Goal: Task Accomplishment & Management: Use online tool/utility

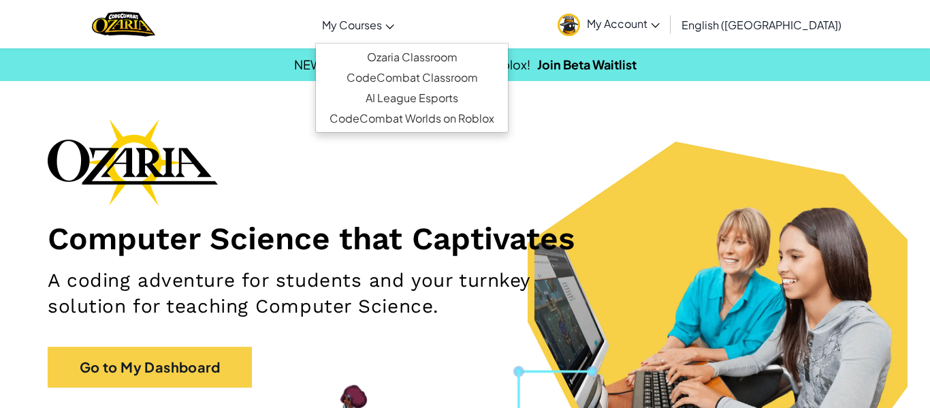
click at [401, 9] on link "My Courses" at bounding box center [358, 24] width 86 height 37
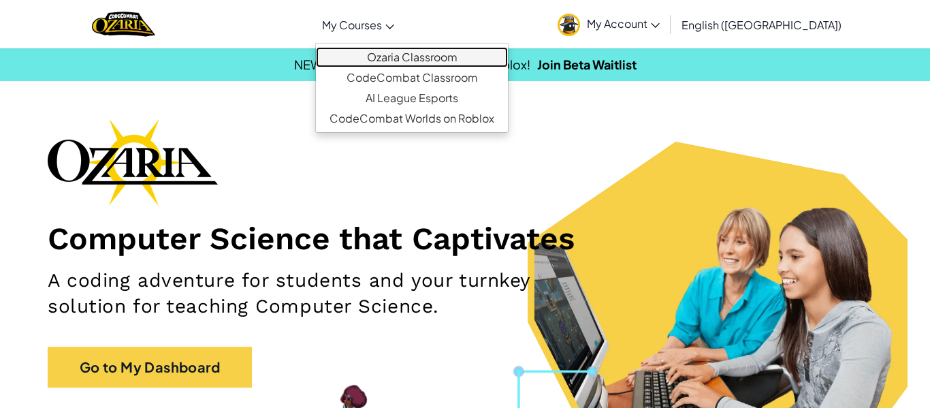
click at [397, 47] on link "Ozaria Classroom" at bounding box center [412, 57] width 192 height 20
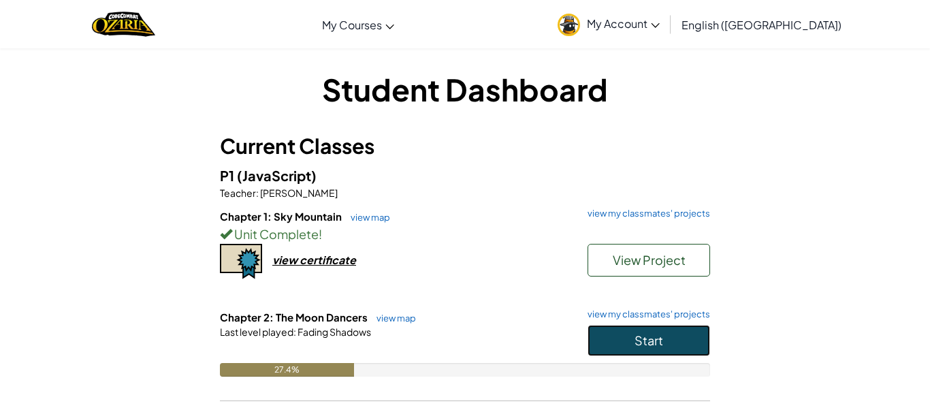
click at [598, 354] on button "Start" at bounding box center [649, 340] width 123 height 31
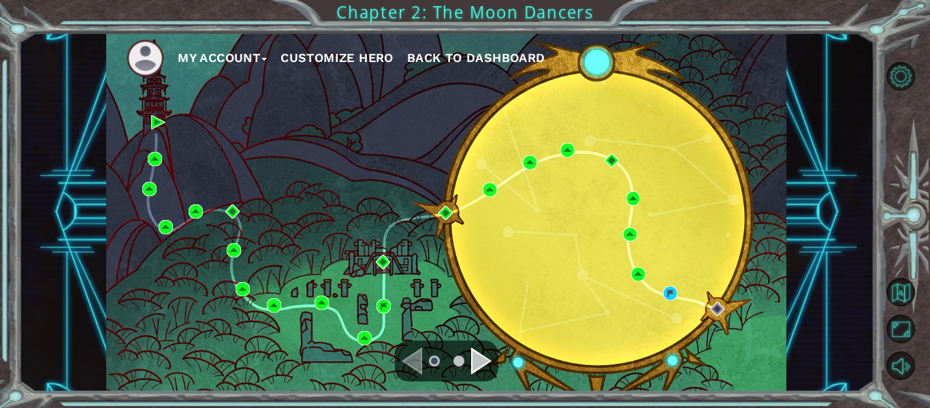
click at [582, 309] on div "My Account Customize Hero Back to Dashboard" at bounding box center [446, 212] width 680 height 359
click at [476, 354] on div "Navigate to the next page" at bounding box center [481, 360] width 20 height 27
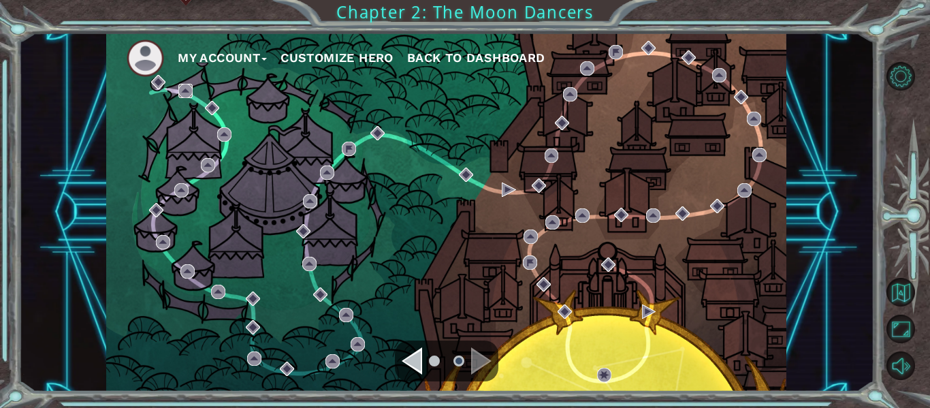
click at [186, 95] on img at bounding box center [185, 91] width 14 height 14
click at [413, 355] on div "Navigate to the previous page" at bounding box center [412, 360] width 20 height 27
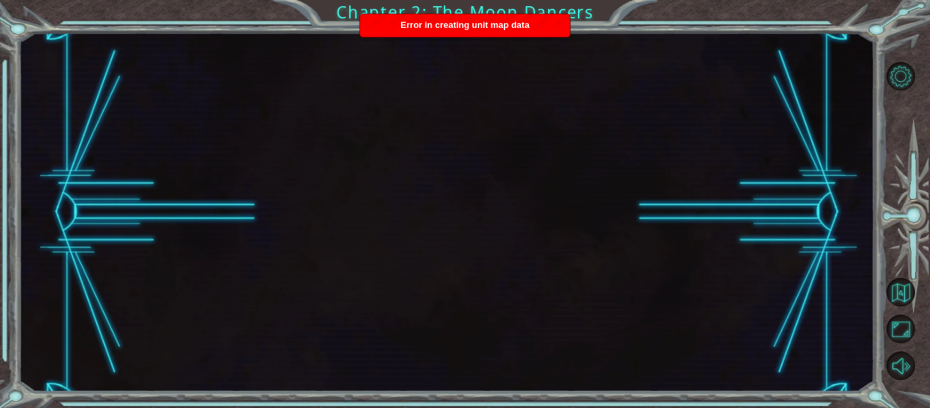
click at [535, 197] on div at bounding box center [446, 212] width 856 height 359
click at [485, 29] on span "Error in creating unit map data" at bounding box center [465, 25] width 129 height 10
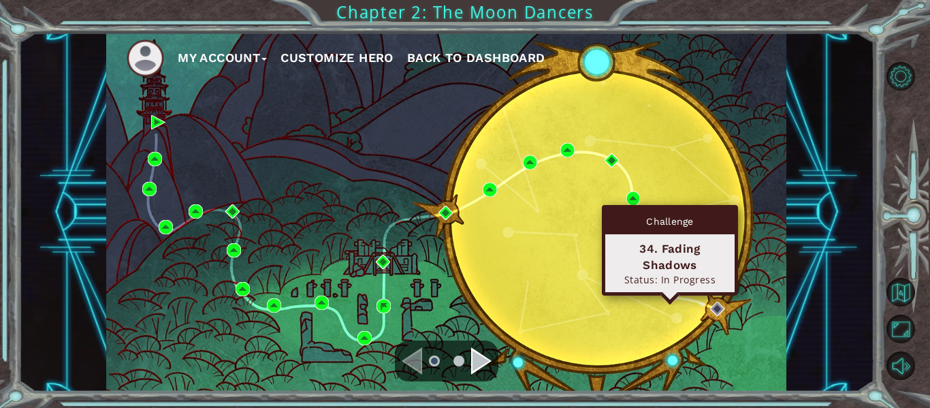
click at [664, 291] on img at bounding box center [670, 293] width 14 height 14
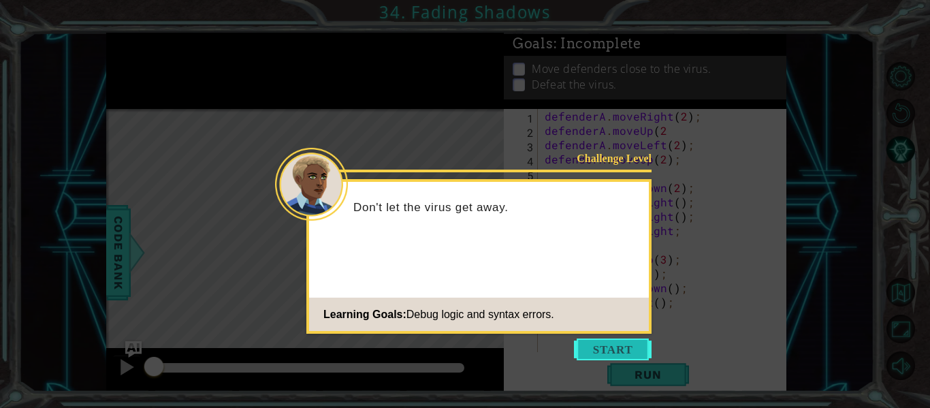
click at [624, 339] on button "Start" at bounding box center [613, 350] width 78 height 22
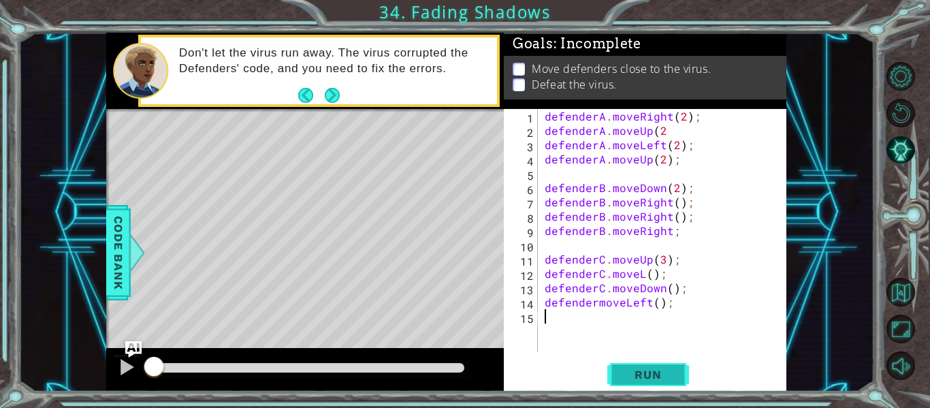
click at [636, 373] on span "Run" at bounding box center [648, 375] width 54 height 14
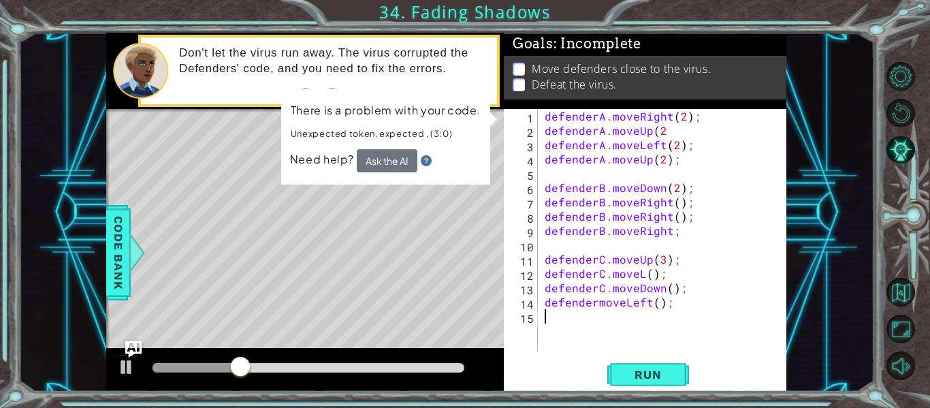
click at [710, 219] on div "defenderA . moveRight ( 2 ) ; defenderA . moveUp ( 2 defenderA . moveLeft ( 2 )…" at bounding box center [666, 245] width 249 height 272
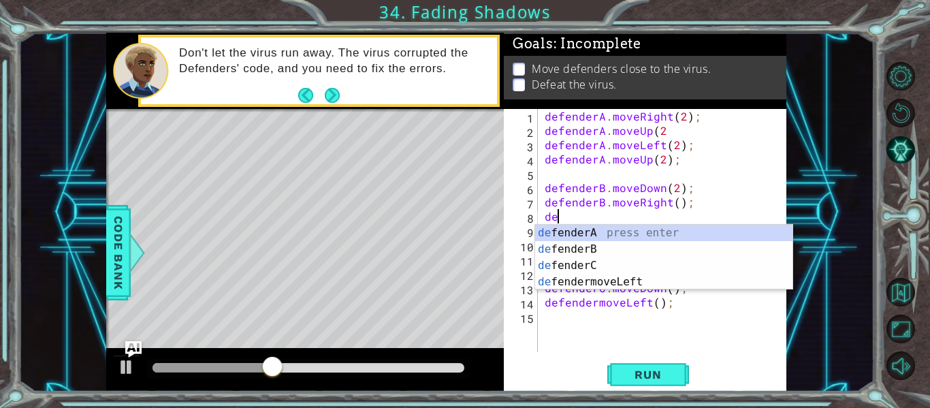
type textarea "d"
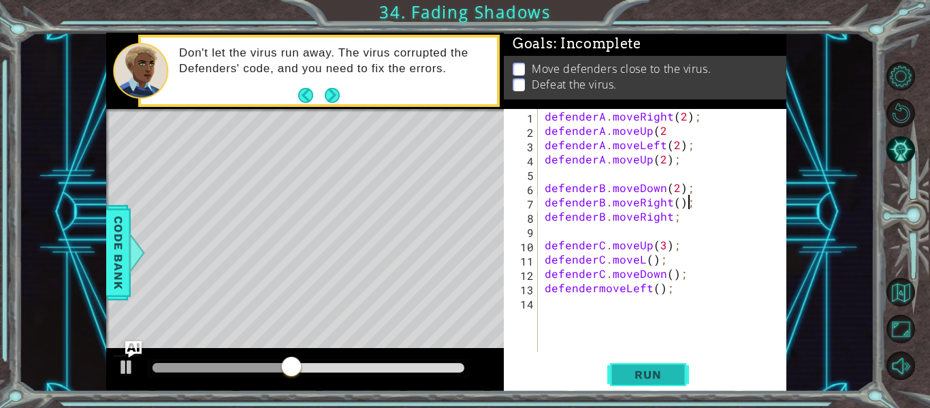
click at [682, 369] on button "Run" at bounding box center [649, 375] width 82 height 28
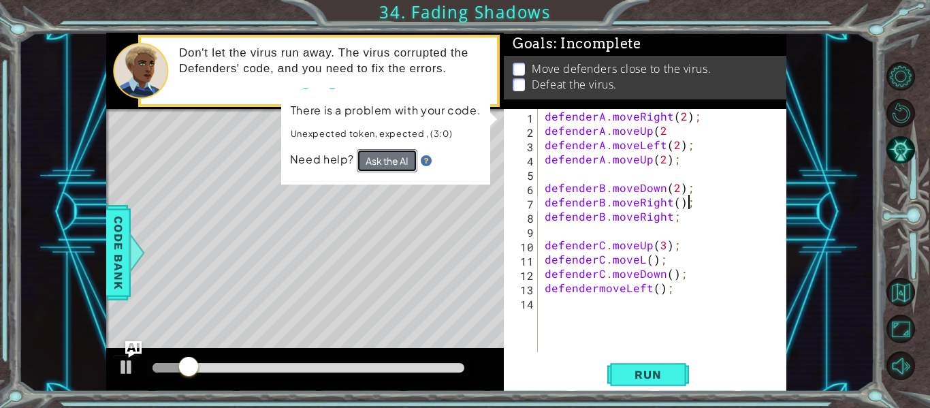
click at [396, 153] on button "Ask the AI" at bounding box center [387, 160] width 61 height 23
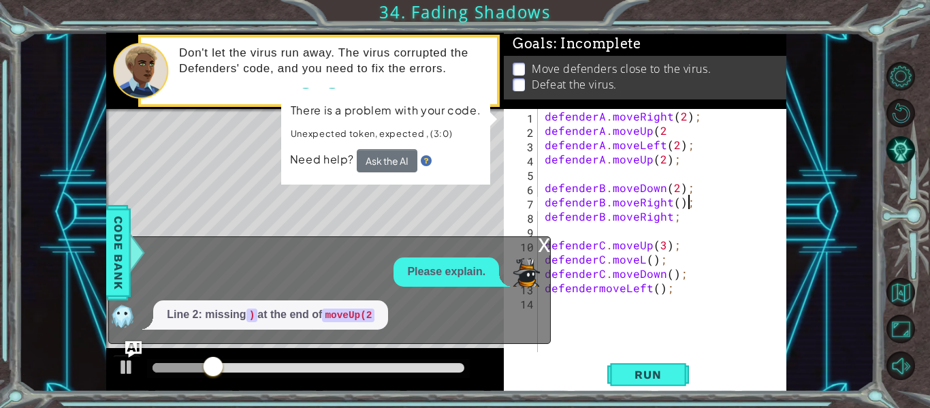
click at [669, 219] on div "defenderA . moveRight ( 2 ) ; defenderA . moveUp ( 2 defenderA . moveLeft ( 2 )…" at bounding box center [666, 245] width 249 height 272
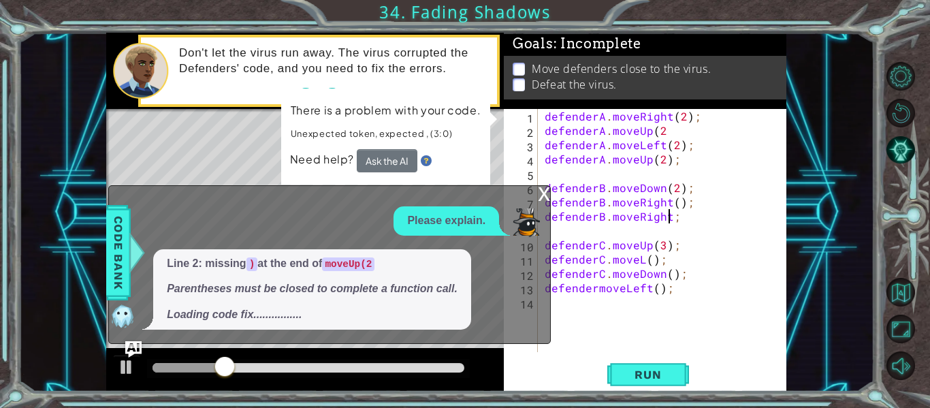
scroll to position [0, 8]
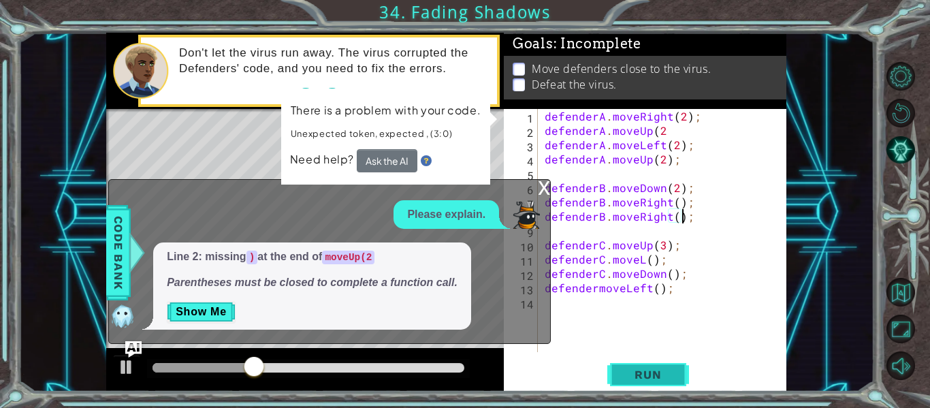
click at [661, 377] on span "Run" at bounding box center [648, 375] width 54 height 14
click at [674, 217] on div "defenderA . moveRight ( 2 ) ; defenderA . moveUp ( 2 defenderA . moveLeft ( 2 )…" at bounding box center [666, 245] width 249 height 272
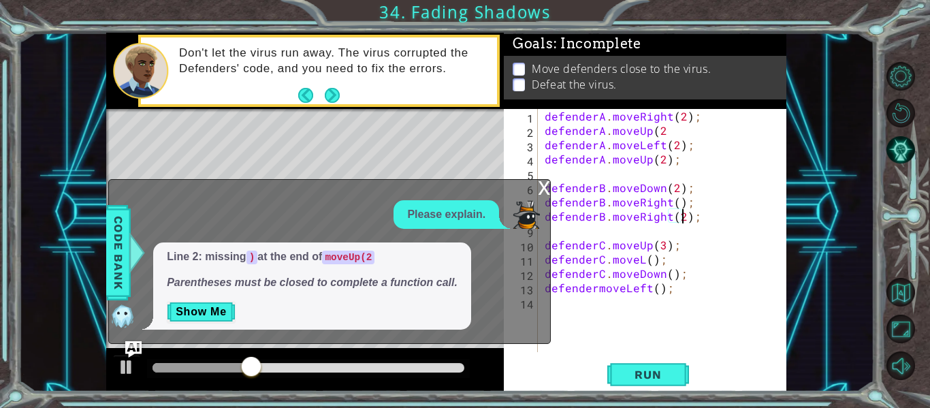
scroll to position [0, 9]
click at [665, 373] on span "Run" at bounding box center [648, 375] width 54 height 14
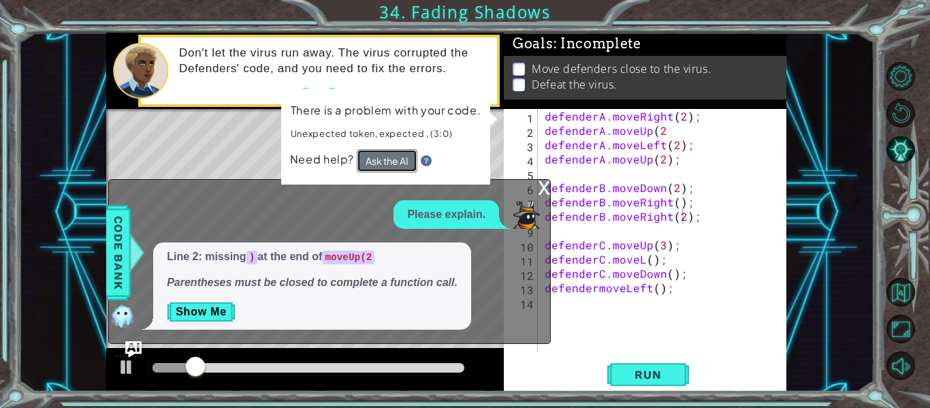
click at [383, 170] on button "Ask the AI" at bounding box center [387, 160] width 61 height 23
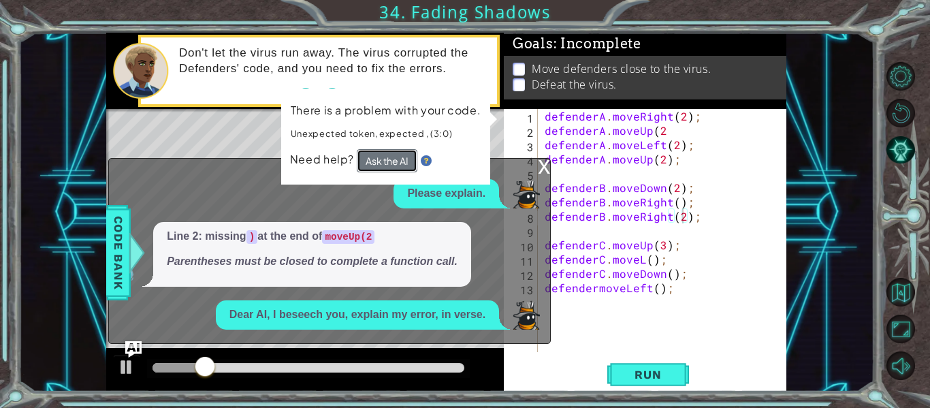
click at [381, 159] on button "Ask the AI" at bounding box center [387, 160] width 61 height 23
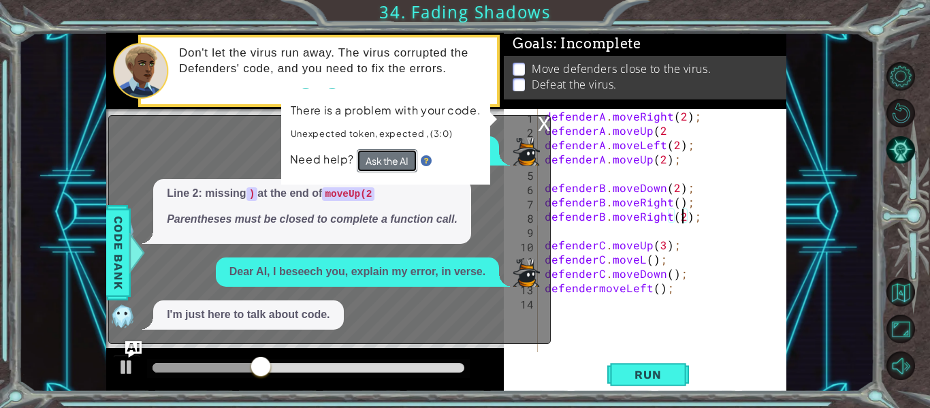
click at [377, 157] on button "Ask the AI" at bounding box center [387, 160] width 61 height 23
click at [394, 163] on button "Ask the AI" at bounding box center [387, 160] width 61 height 23
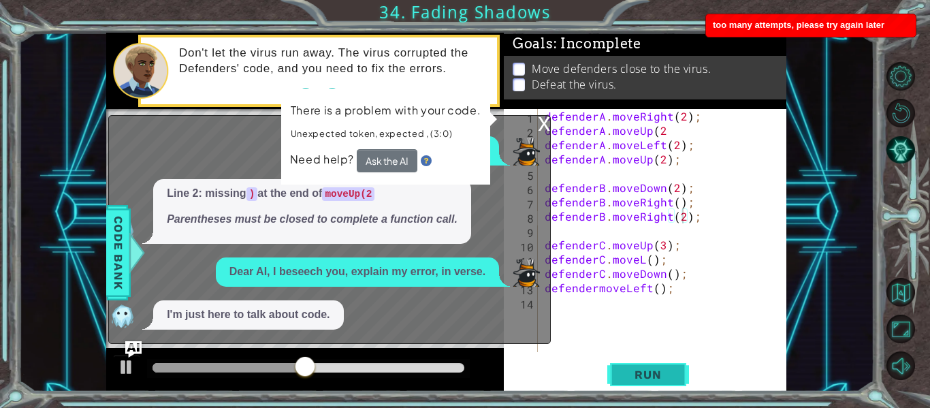
click at [645, 377] on span "Run" at bounding box center [648, 375] width 54 height 14
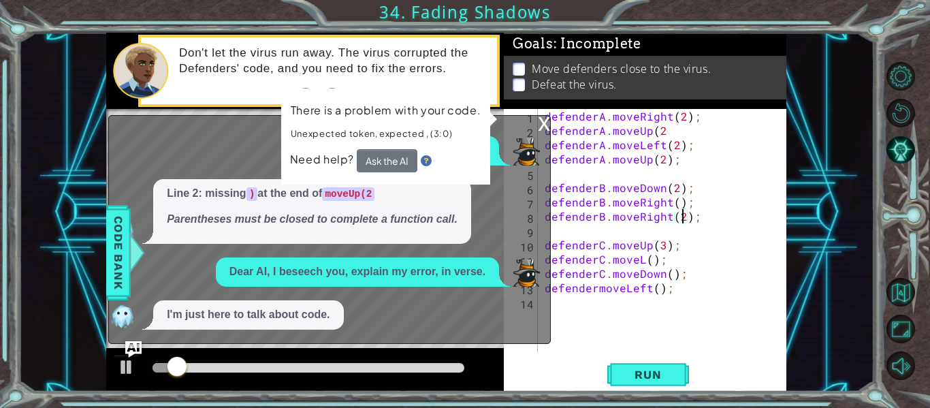
click at [545, 126] on div "x" at bounding box center [544, 123] width 12 height 14
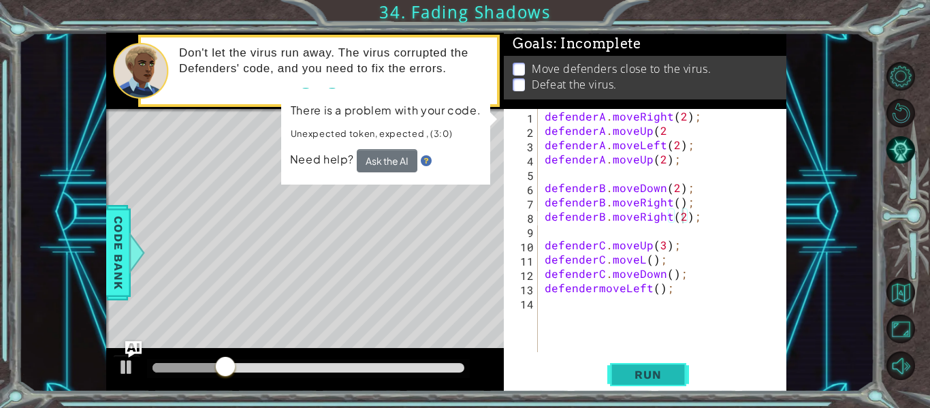
click at [674, 369] on span "Run" at bounding box center [648, 375] width 54 height 14
click at [405, 151] on button "Ask the AI" at bounding box center [387, 160] width 61 height 23
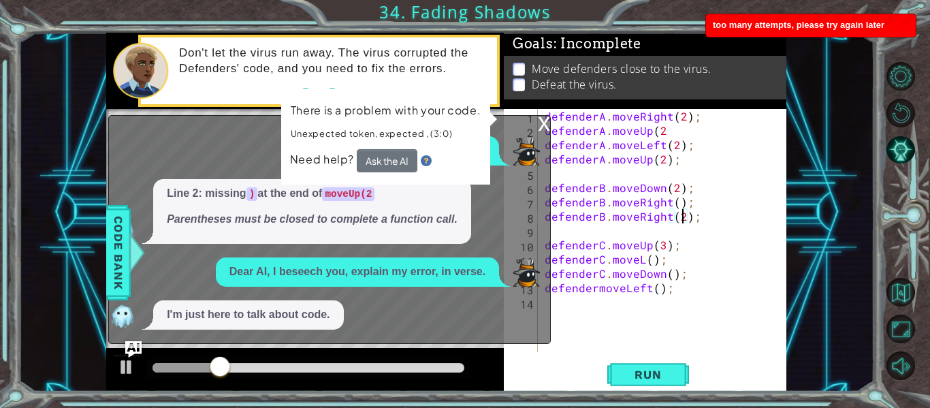
click at [542, 122] on div "x" at bounding box center [544, 123] width 12 height 14
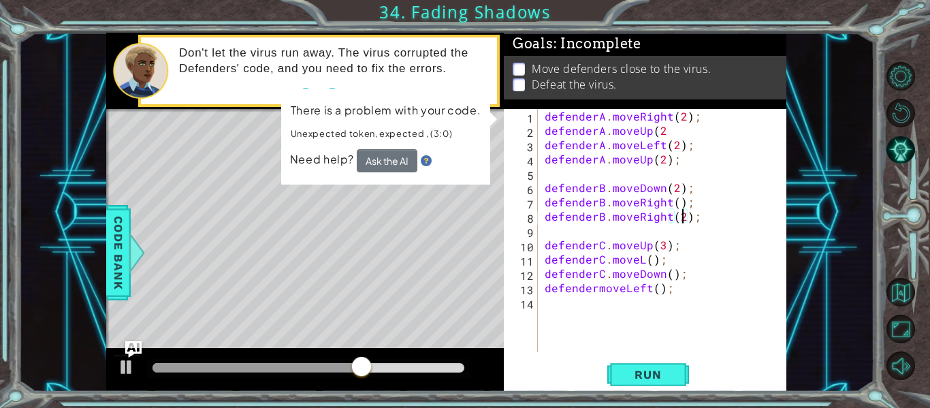
click at [680, 213] on div "defenderA . moveRight ( 2 ) ; defenderA . moveUp ( 2 defenderA . moveLeft ( 2 )…" at bounding box center [666, 245] width 249 height 272
click at [695, 219] on div "defenderA . moveRight ( 2 ) ; defenderA . moveUp ( 2 defenderA . moveLeft ( 2 )…" at bounding box center [666, 245] width 249 height 272
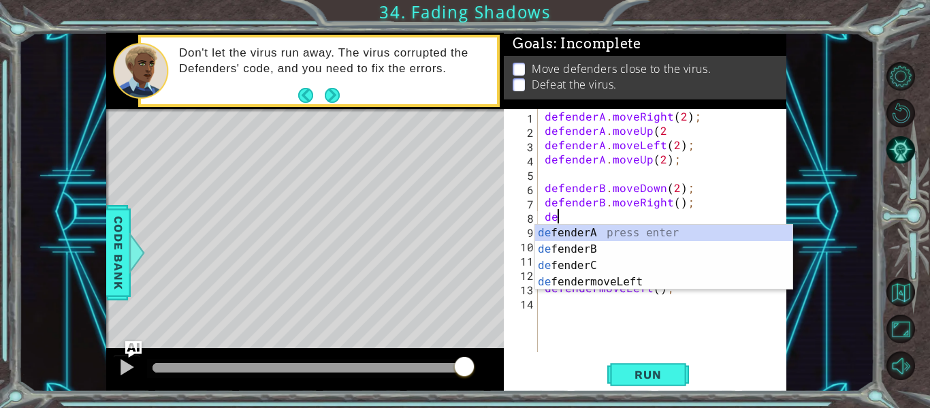
scroll to position [0, 0]
type textarea "d"
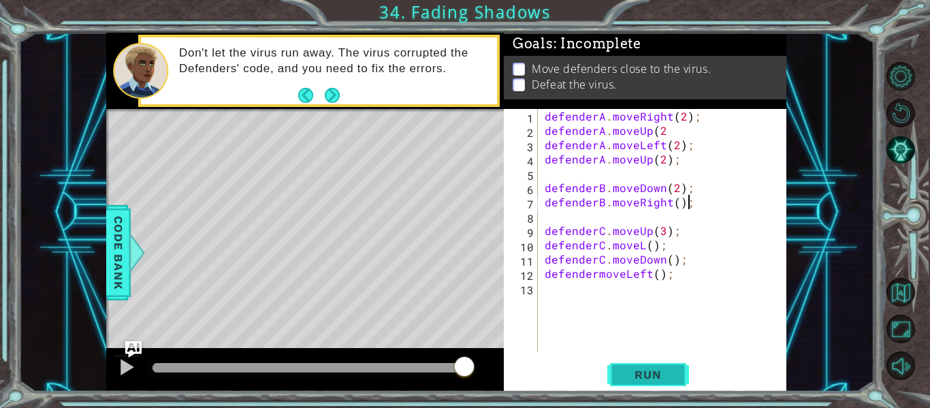
click at [680, 366] on button "Run" at bounding box center [649, 375] width 82 height 28
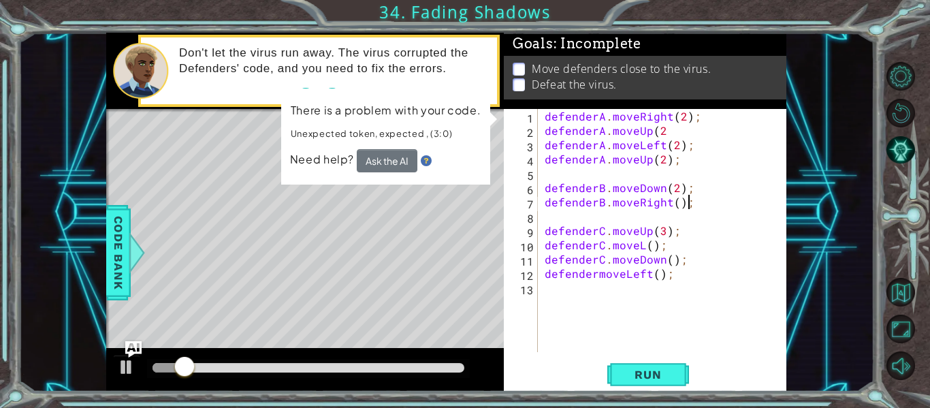
click at [673, 204] on div "defenderA . moveRight ( 2 ) ; defenderA . moveUp ( 2 defenderA . moveLeft ( 2 )…" at bounding box center [666, 245] width 249 height 272
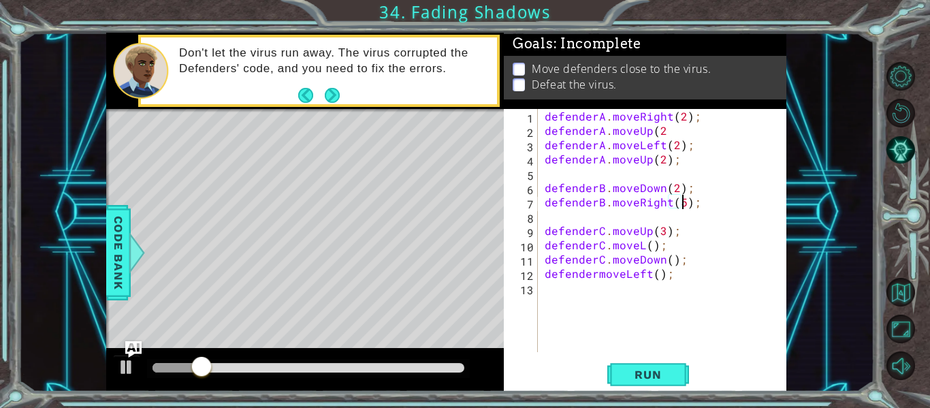
scroll to position [0, 9]
click at [639, 373] on span "Run" at bounding box center [648, 375] width 54 height 14
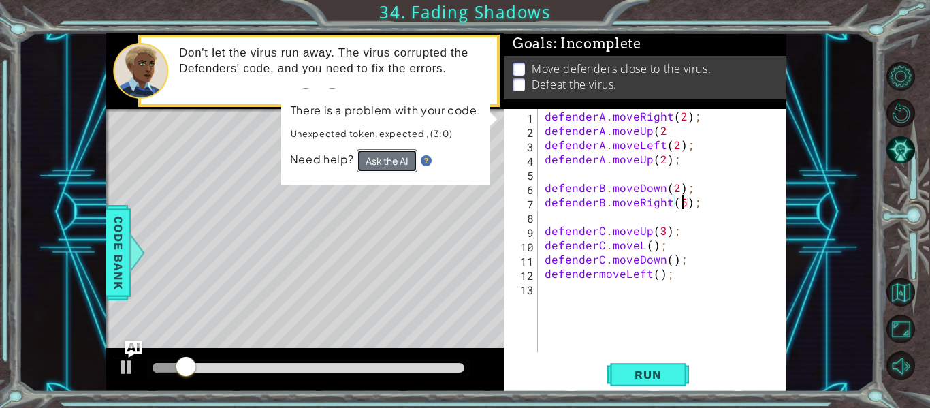
click at [405, 161] on button "Ask the AI" at bounding box center [387, 160] width 61 height 23
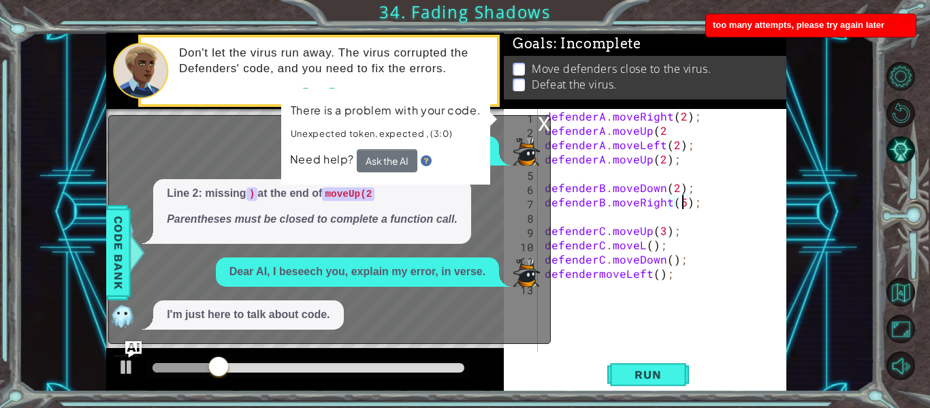
click at [542, 122] on div "x" at bounding box center [544, 123] width 12 height 14
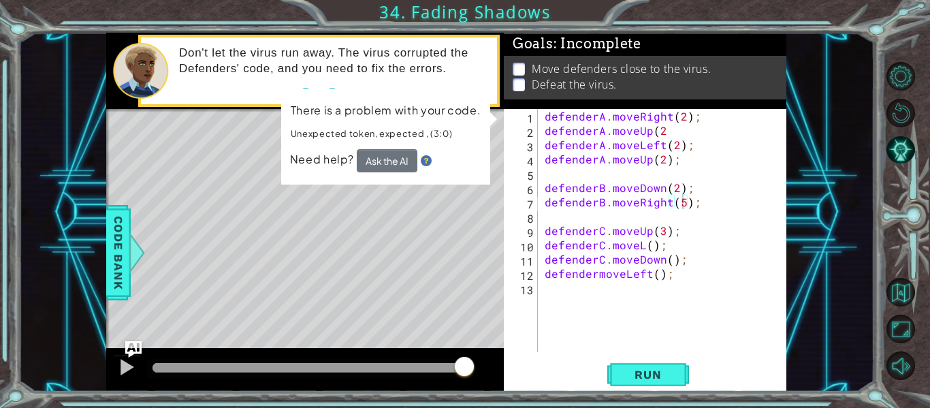
click at [680, 200] on div "defenderA . moveRight ( 2 ) ; defenderA . moveUp ( 2 defenderA . moveLeft ( 2 )…" at bounding box center [666, 245] width 249 height 272
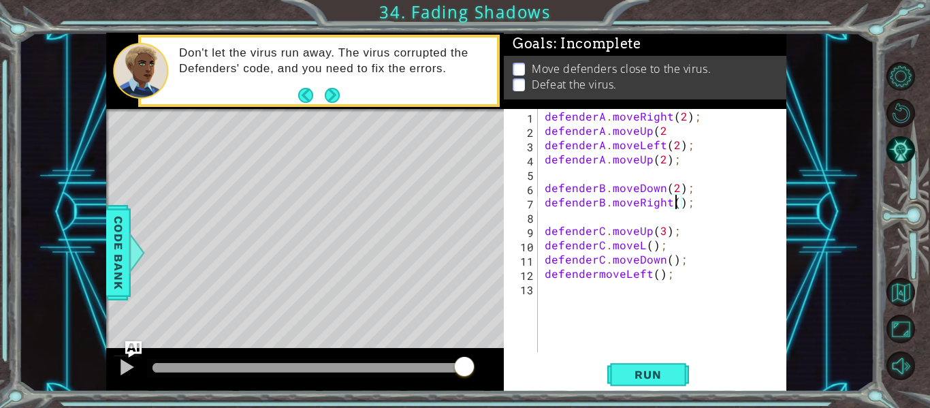
click at [698, 194] on div "defenderA . moveRight ( 2 ) ; defenderA . moveUp ( 2 defenderA . moveLeft ( 2 )…" at bounding box center [666, 245] width 249 height 272
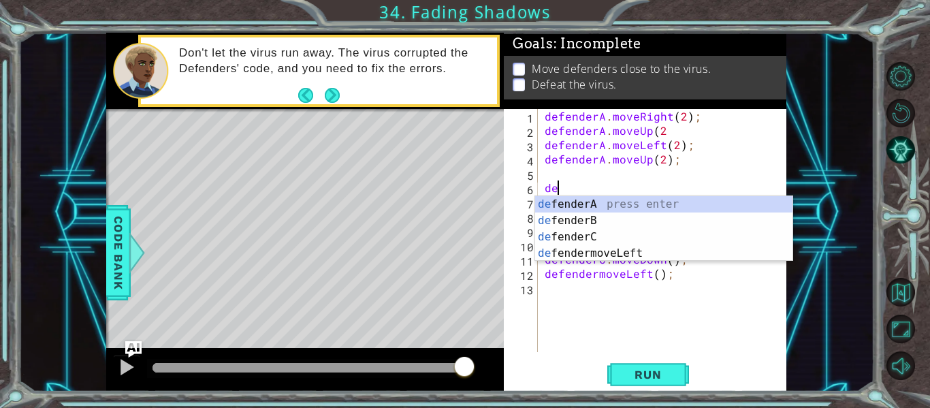
scroll to position [0, 0]
type textarea "d"
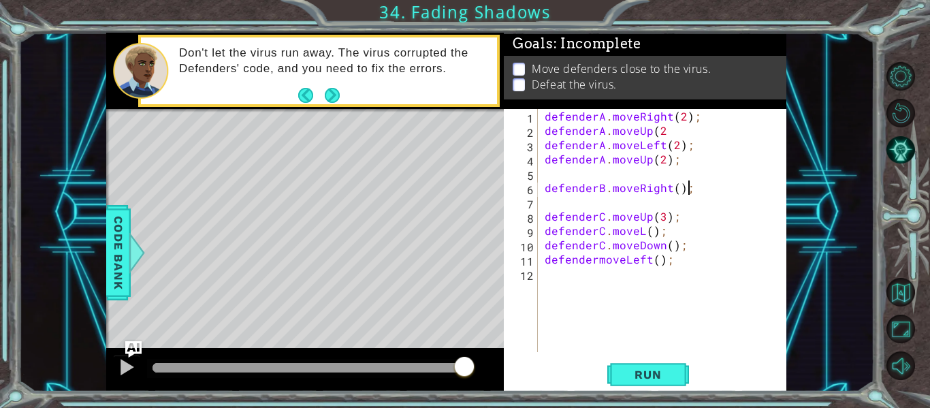
click at [714, 194] on div "defenderA . moveRight ( 2 ) ; defenderA . moveUp ( 2 defenderA . moveLeft ( 2 )…" at bounding box center [666, 245] width 249 height 272
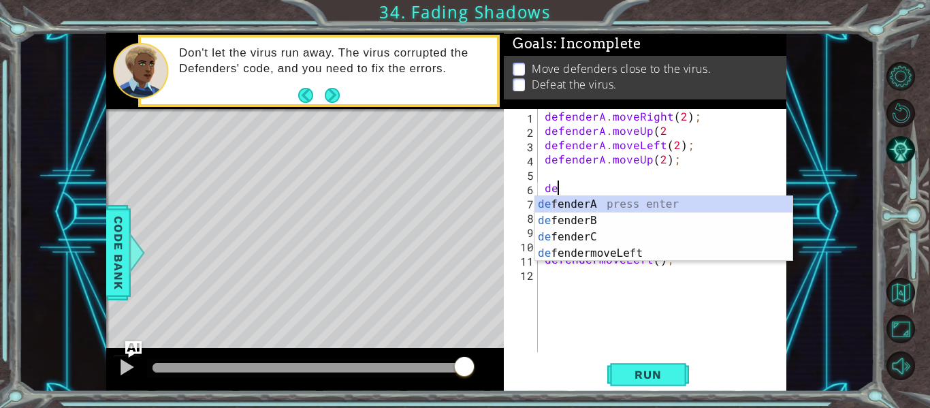
type textarea "d"
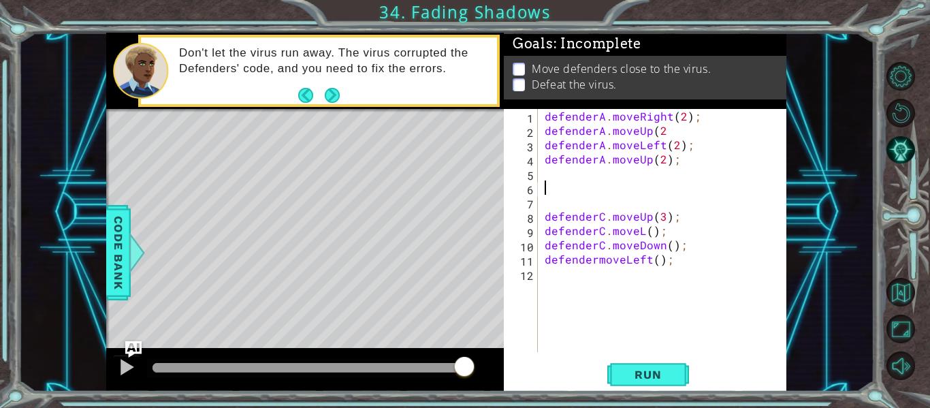
click at [640, 352] on div "1 2 3 4 5 6 7 8 9 10 11 12 defenderA . moveRight ( 2 ) ; defenderA . moveUp ( 2…" at bounding box center [645, 250] width 283 height 283
click at [651, 370] on span "Run" at bounding box center [648, 375] width 54 height 14
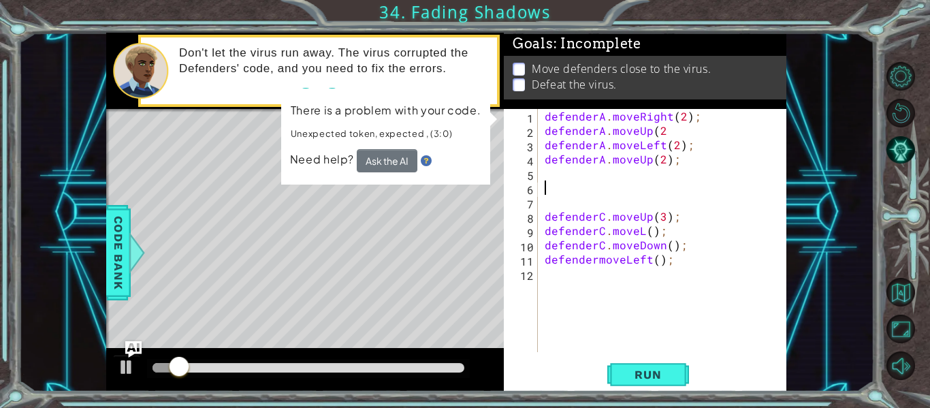
click at [715, 203] on div "defenderA . moveRight ( 2 ) ; defenderA . moveUp ( 2 defenderA . moveLeft ( 2 )…" at bounding box center [666, 245] width 249 height 272
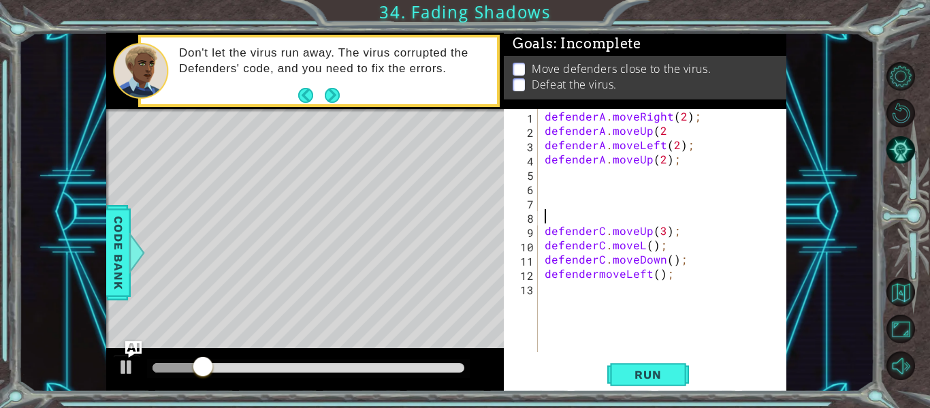
click at [695, 371] on div "Run" at bounding box center [648, 375] width 283 height 28
click at [674, 373] on span "Run" at bounding box center [648, 375] width 54 height 14
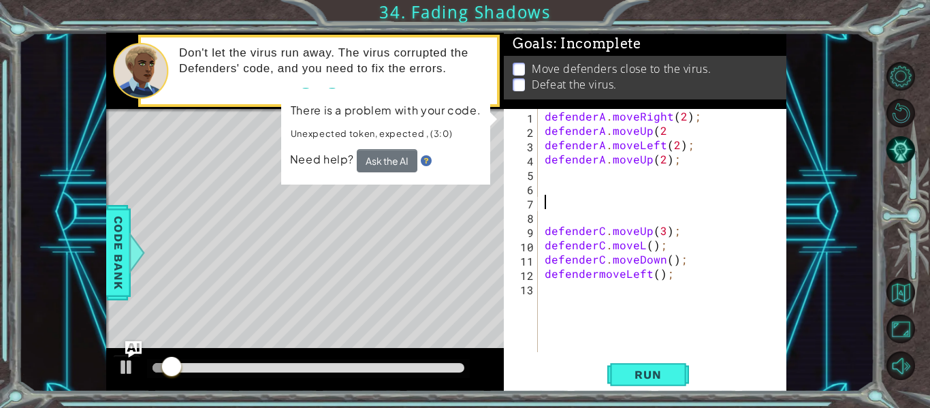
click at [553, 203] on div "defenderA . moveRight ( 2 ) ; defenderA . moveUp ( 2 defenderA . moveLeft ( 2 )…" at bounding box center [666, 245] width 249 height 272
click at [546, 191] on div "defenderA . moveRight ( 2 ) ; defenderA . moveUp ( 2 defenderA . moveLeft ( 2 )…" at bounding box center [666, 245] width 249 height 272
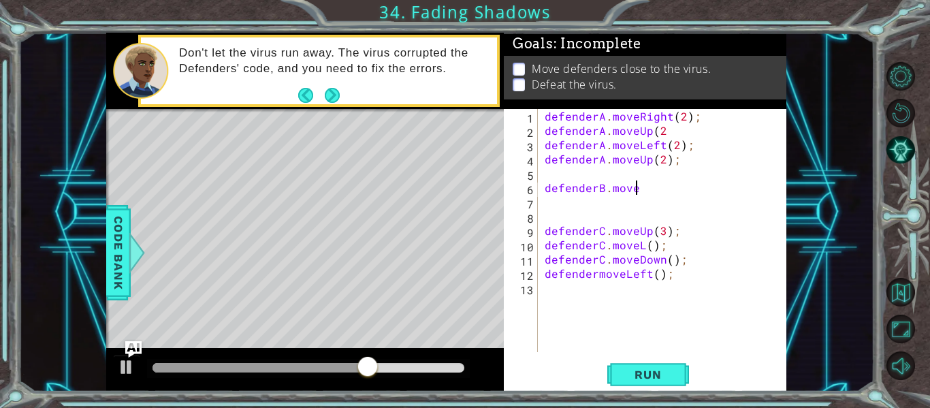
scroll to position [0, 5]
type textarea "defenderB.move"
click at [460, 52] on p "Don't let the virus run away. The virus corrupted the Defenders' code, and you …" at bounding box center [333, 61] width 309 height 30
click at [647, 198] on div "defenderA . moveRight ( 2 ) ; defenderA . moveUp ( 2 defenderA . moveLeft ( 2 )…" at bounding box center [666, 245] width 249 height 272
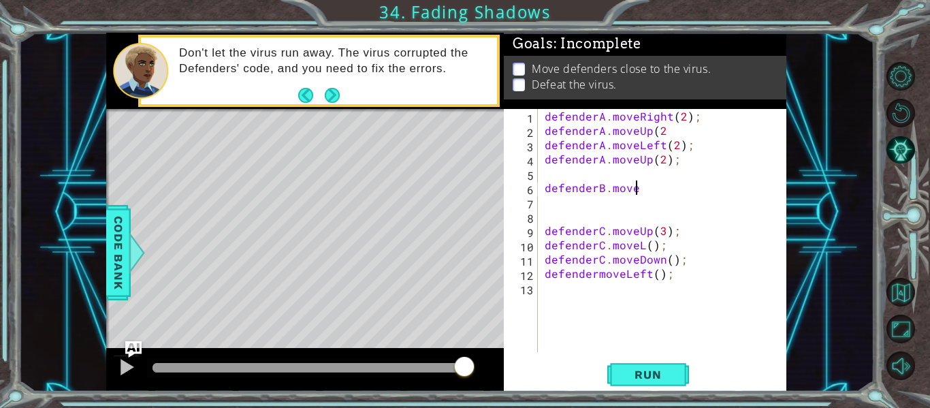
click at [644, 192] on div "defenderA . moveRight ( 2 ) ; defenderA . moveUp ( 2 defenderA . moveLeft ( 2 )…" at bounding box center [666, 245] width 249 height 272
type textarea "defenderB.moveDown();"
click at [544, 198] on div "defenderA . moveRight ( 2 ) ; defenderA . moveUp ( 2 defenderA . moveLeft ( 2 )…" at bounding box center [666, 245] width 249 height 272
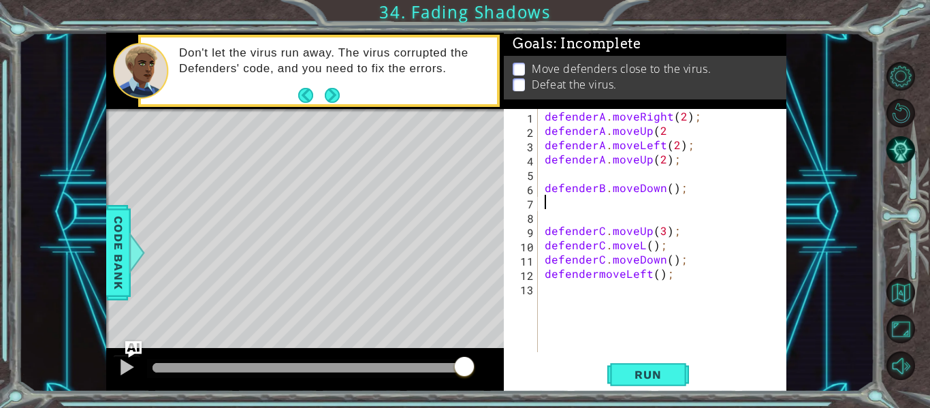
type textarea "F"
type textarea "defenderB.moveRight();"
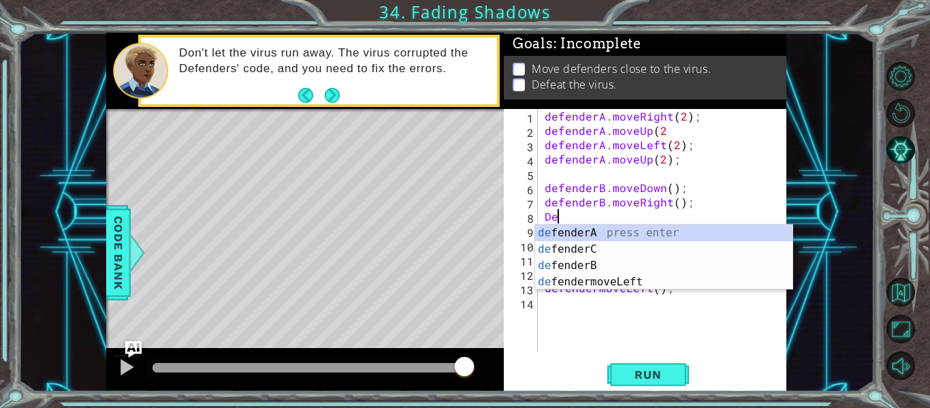
scroll to position [0, 1]
type textarea "Defr"
click at [553, 275] on div "def ende r A press enter def ende r C press enter def ende r B press enter def …" at bounding box center [663, 274] width 257 height 98
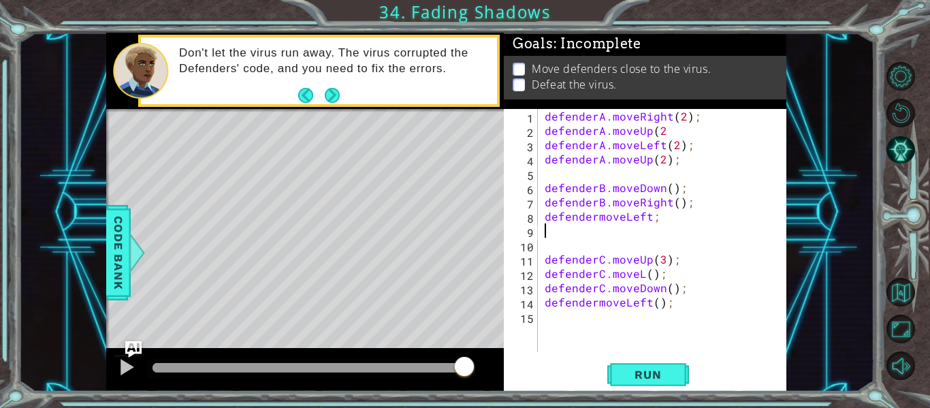
scroll to position [0, 0]
click at [596, 216] on div "defenderA . moveRight ( 2 ) ; defenderA . moveUp ( 2 defenderA . moveLeft ( 2 )…" at bounding box center [666, 245] width 249 height 272
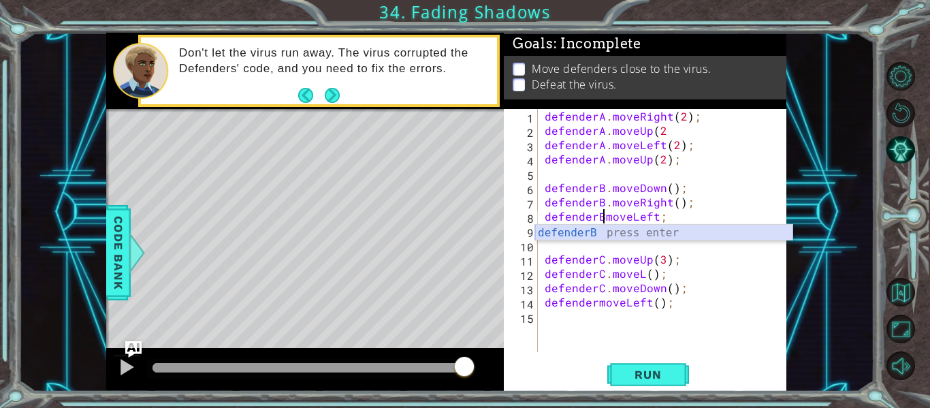
click at [668, 233] on div "defenderB press enter" at bounding box center [663, 249] width 257 height 49
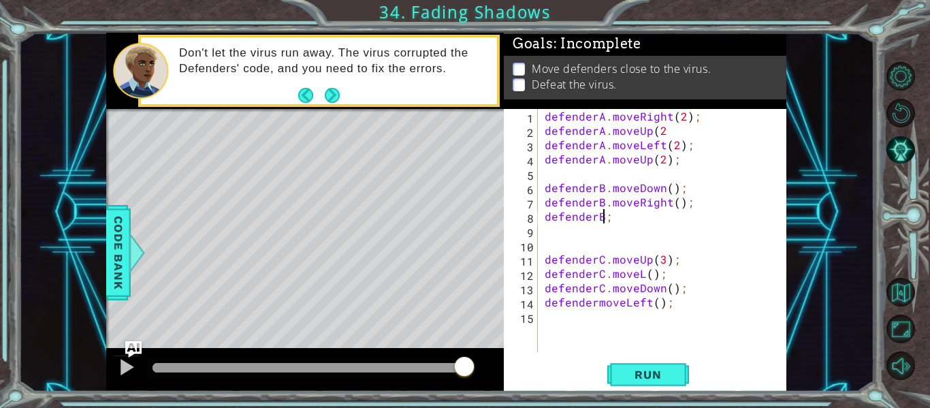
scroll to position [0, 3]
click at [609, 218] on div "defenderA . moveRight ( 2 ) ; defenderA . moveUp ( 2 defenderA . moveLeft ( 2 )…" at bounding box center [666, 245] width 249 height 272
click at [642, 387] on button "Run" at bounding box center [649, 375] width 82 height 28
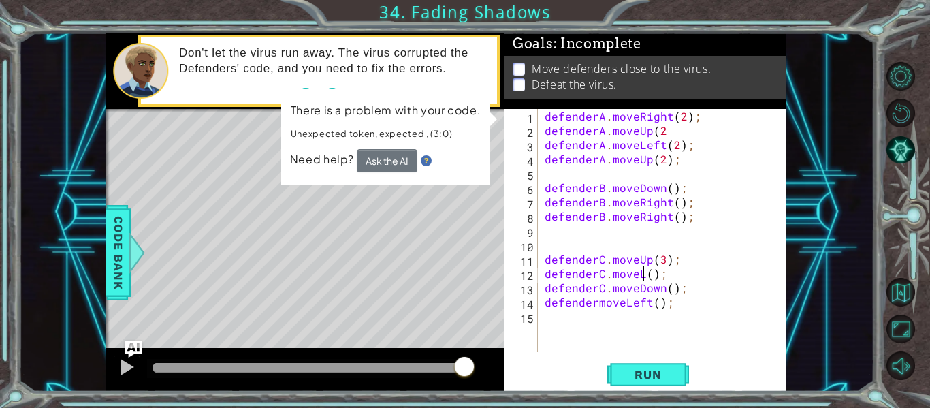
click at [644, 276] on div "defenderA . moveRight ( 2 ) ; defenderA . moveUp ( 2 defenderA . moveLeft ( 2 )…" at bounding box center [666, 245] width 249 height 272
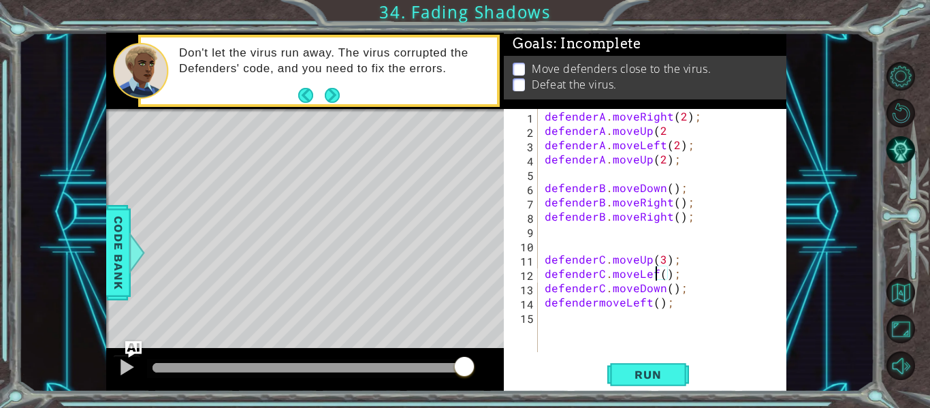
scroll to position [0, 7]
click at [665, 377] on span "Run" at bounding box center [648, 375] width 54 height 14
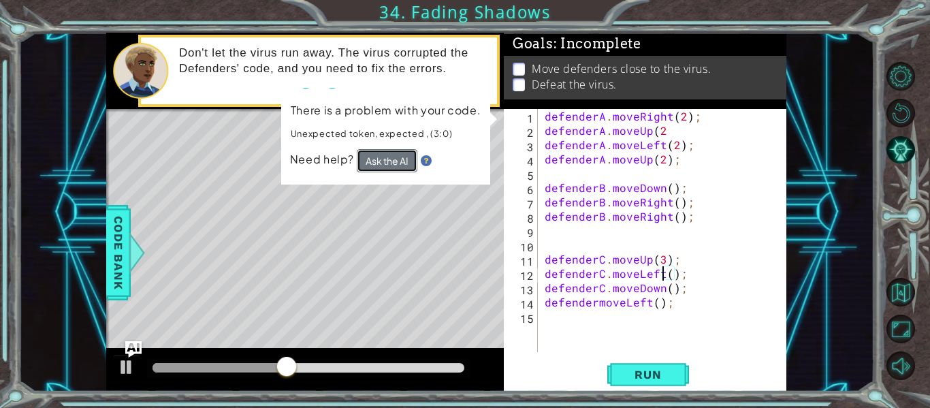
click at [390, 158] on button "Ask the AI" at bounding box center [387, 160] width 61 height 23
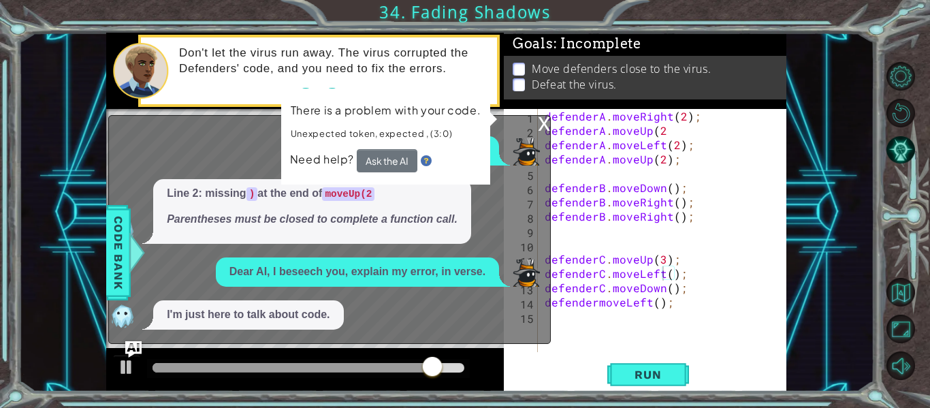
click at [542, 122] on div "x" at bounding box center [544, 123] width 12 height 14
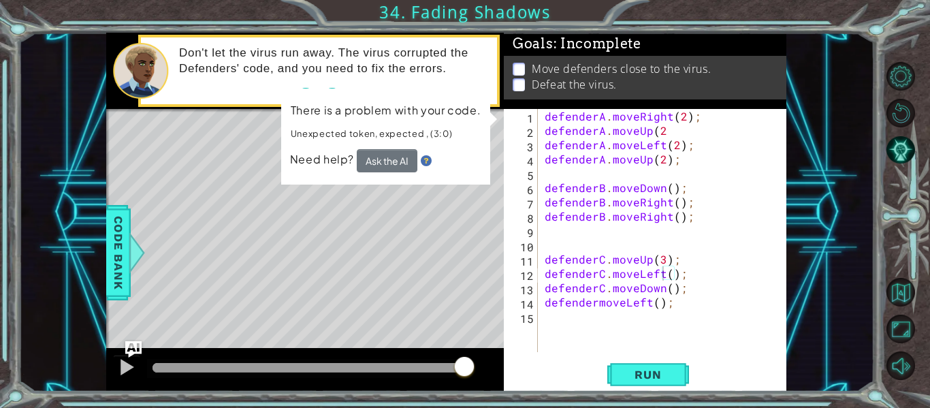
click at [664, 134] on div "defenderA . moveRight ( 2 ) ; defenderA . moveUp ( 2 defenderA . moveLeft ( 2 )…" at bounding box center [666, 245] width 249 height 272
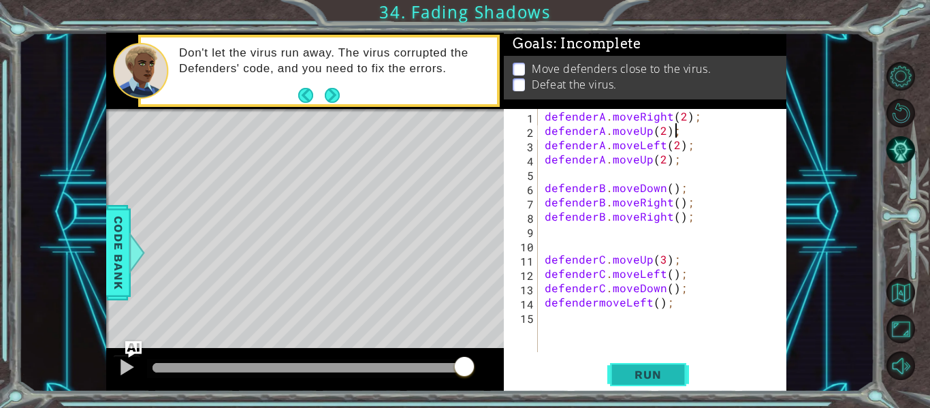
click at [649, 381] on span "Run" at bounding box center [648, 375] width 54 height 14
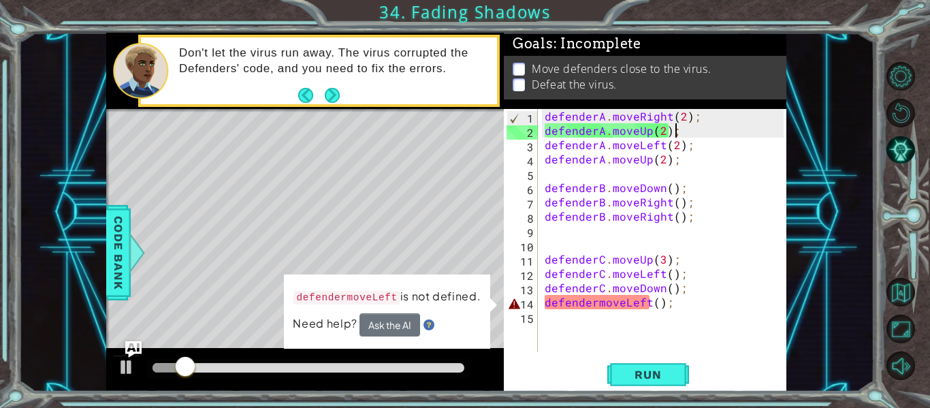
click at [596, 301] on div "defenderA . moveRight ( 2 ) ; defenderA . moveUp ( 2 ) ; defenderA . moveLeft (…" at bounding box center [666, 245] width 249 height 272
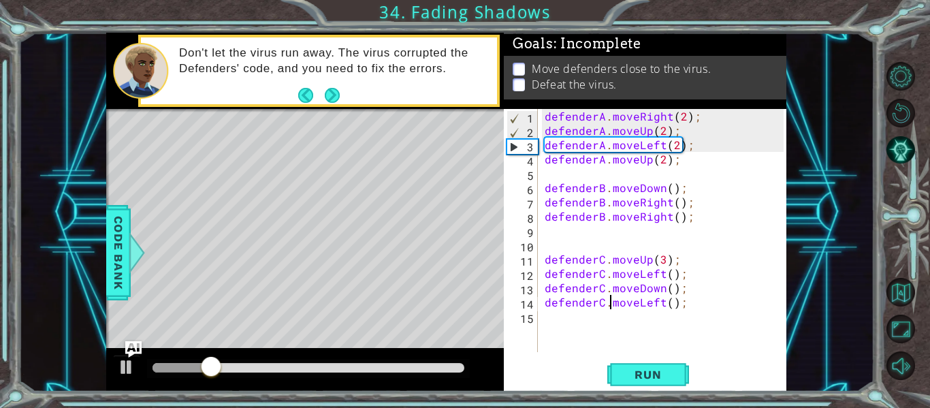
scroll to position [0, 5]
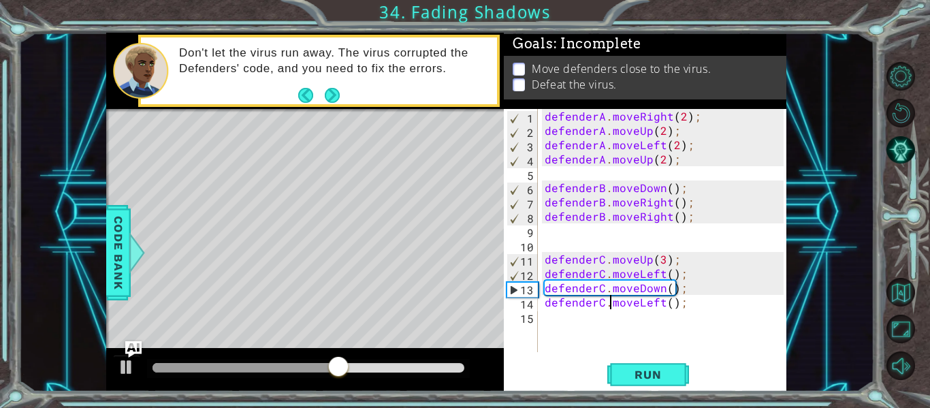
click at [668, 119] on div "defenderA . moveRight ( 2 ) ; defenderA . moveUp ( 2 ) ; defenderA . moveLeft (…" at bounding box center [666, 245] width 249 height 272
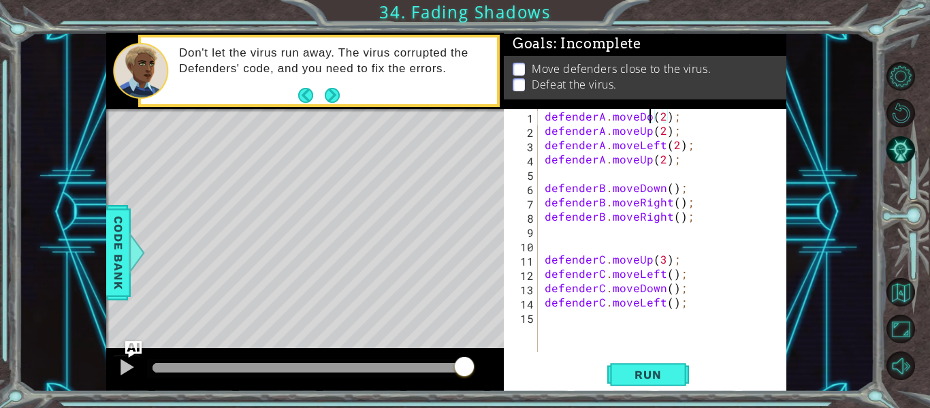
scroll to position [0, 7]
click at [676, 114] on div "defenderA . moveDown ( 2 ) ; defenderA . moveUp ( 2 ) ; defenderA . moveLeft ( …" at bounding box center [666, 245] width 249 height 272
click at [649, 131] on div "defenderA . moveDown ( 1 ) ; defenderA . moveUp ( 2 ) ; defenderA . moveLeft ( …" at bounding box center [666, 245] width 249 height 272
click at [682, 131] on div "defenderA . moveDown ( 1 ) ; defenderA . moveRight ( 2 ) ; defenderA . moveLeft…" at bounding box center [666, 245] width 249 height 272
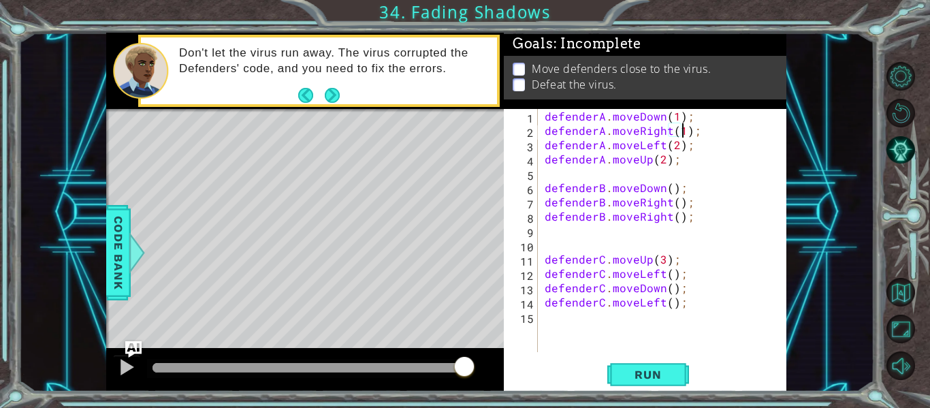
scroll to position [0, 9]
click at [663, 145] on div "defenderA . moveDown ( 1 ) ; defenderA . moveRight ( 1 ) ; defenderA . moveLeft…" at bounding box center [666, 245] width 249 height 272
click at [664, 141] on div "defenderA . moveDown ( 1 ) ; defenderA . moveRight ( 1 ) ; defenderA . moveUp (…" at bounding box center [666, 245] width 249 height 272
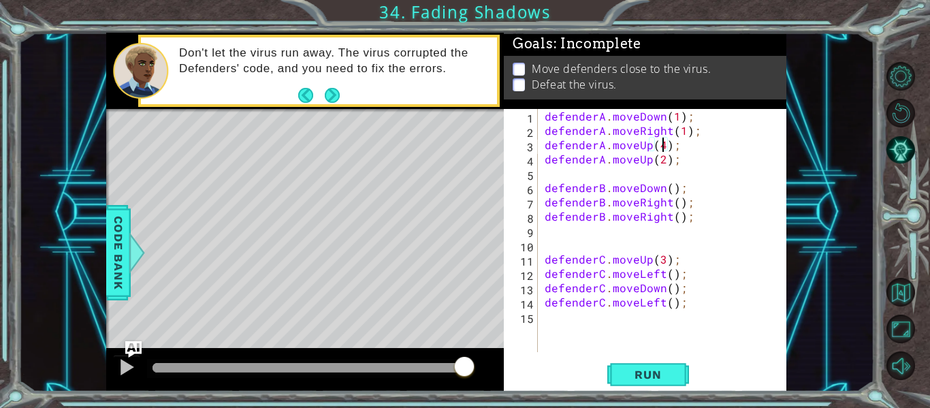
click at [648, 161] on div "defenderA . moveDown ( 1 ) ; defenderA . moveRight ( 1 ) ; defenderA . moveUp (…" at bounding box center [666, 245] width 249 height 272
click at [683, 161] on div "defenderA . moveDown ( 1 ) ; defenderA . moveRight ( 1 ) ; defenderA . moveUp (…" at bounding box center [666, 245] width 249 height 272
click at [626, 375] on span "Run" at bounding box center [648, 375] width 54 height 14
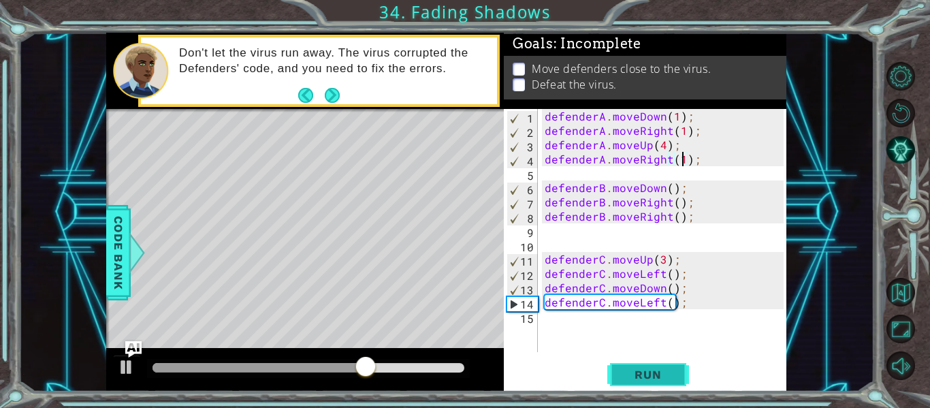
click at [648, 373] on span "Run" at bounding box center [648, 375] width 54 height 14
click at [636, 375] on span "Run" at bounding box center [648, 375] width 54 height 14
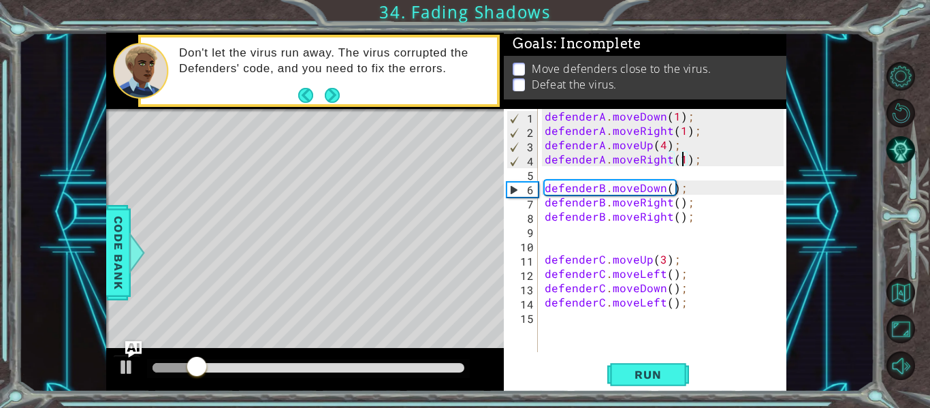
click at [658, 117] on div "defenderA . moveDown ( 1 ) ; defenderA . moveRight ( 1 ) ; defenderA . moveUp (…" at bounding box center [666, 245] width 249 height 272
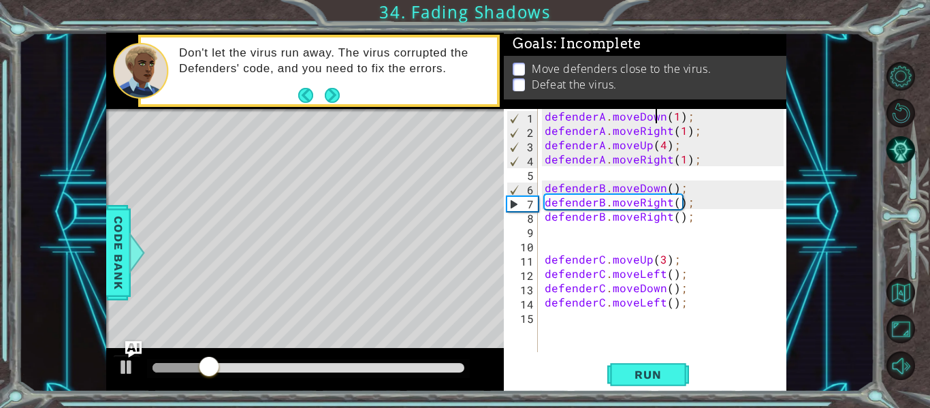
click at [661, 116] on div "defenderA . moveDown ( 1 ) ; defenderA . moveRight ( 1 ) ; defenderA . moveUp (…" at bounding box center [666, 245] width 249 height 272
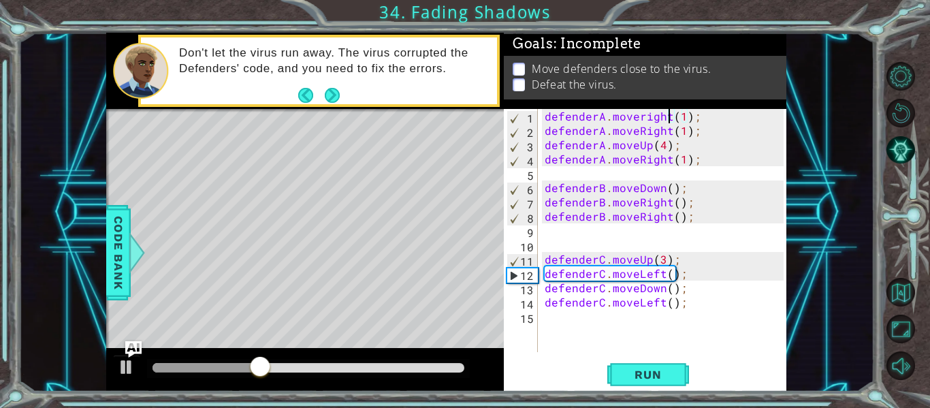
click at [643, 113] on div "defenderA . moveright ( 1 ) ; defenderA . moveRight ( 1 ) ; defenderA . moveUp …" at bounding box center [666, 245] width 249 height 272
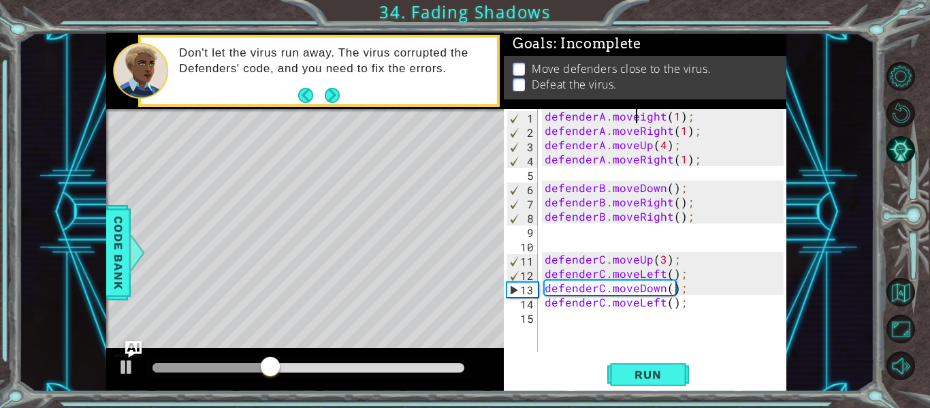
scroll to position [0, 7]
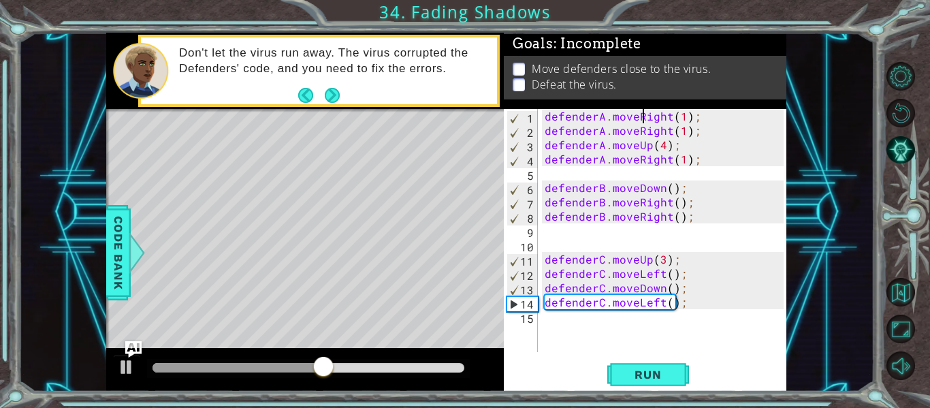
click at [669, 132] on div "defenderA . moveRight ( 1 ) ; defenderA . moveRight ( 1 ) ; defenderA . moveUp …" at bounding box center [666, 245] width 249 height 272
click at [663, 131] on div "defenderA . moveRight ( 1 ) ; defenderA . moveUp ( 1 ) ; defenderA . moveUp ( 4…" at bounding box center [666, 245] width 249 height 272
click at [649, 144] on div "defenderA . moveRight ( 1 ) ; defenderA . moveUp ( 2 ) ; defenderA . moveUp ( 4…" at bounding box center [666, 245] width 249 height 272
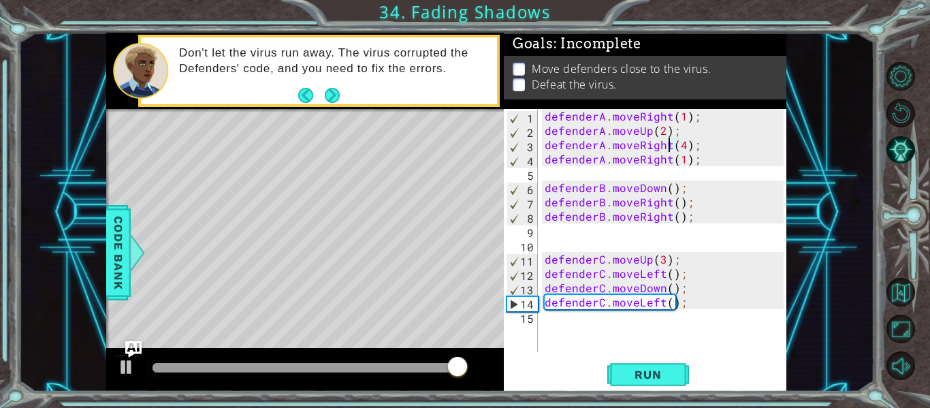
click at [684, 145] on div "defenderA . moveRight ( 1 ) ; defenderA . moveUp ( 2 ) ; defenderA . moveRight …" at bounding box center [666, 245] width 249 height 272
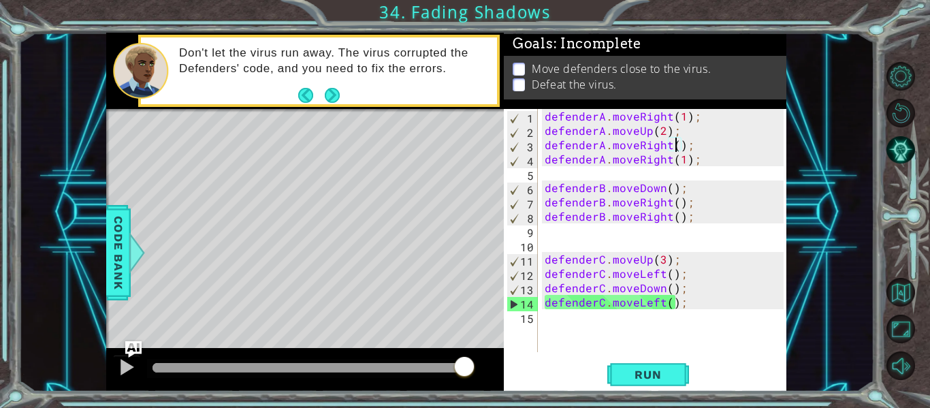
scroll to position [0, 9]
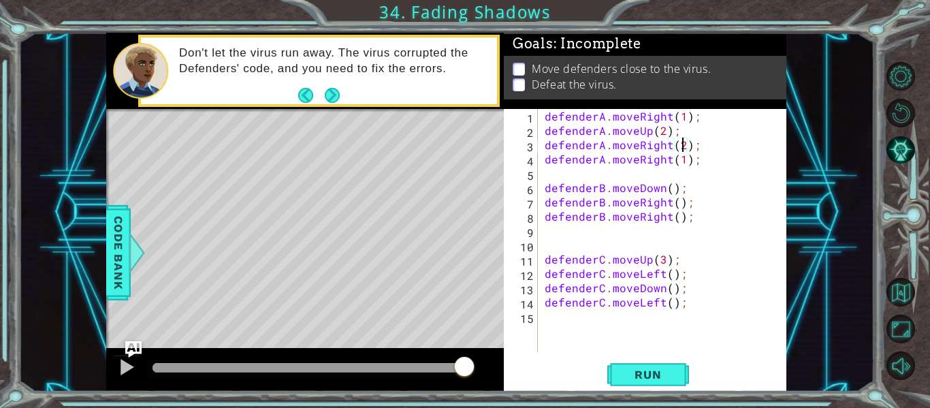
click at [669, 157] on div "defenderA . moveRight ( 1 ) ; defenderA . moveUp ( 2 ) ; defenderA . moveRight …" at bounding box center [666, 245] width 249 height 272
click at [658, 380] on span "Run" at bounding box center [648, 375] width 54 height 14
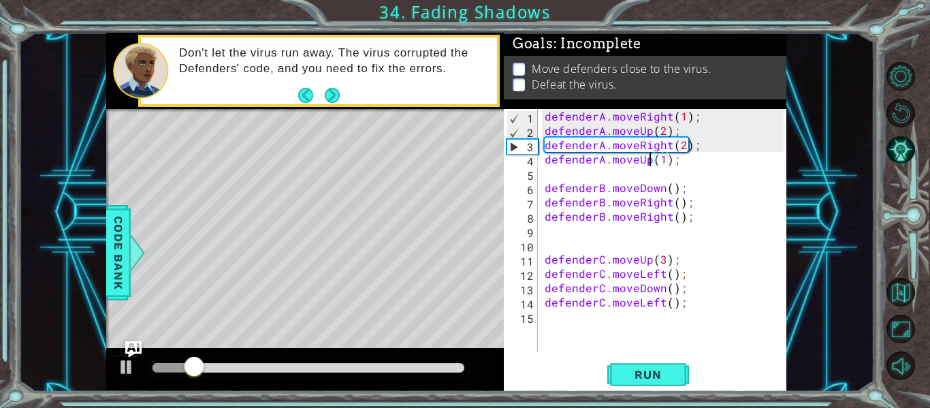
click at [683, 118] on div "defenderA . moveRight ( 1 ) ; defenderA . moveUp ( 2 ) ; defenderA . moveRight …" at bounding box center [666, 245] width 249 height 272
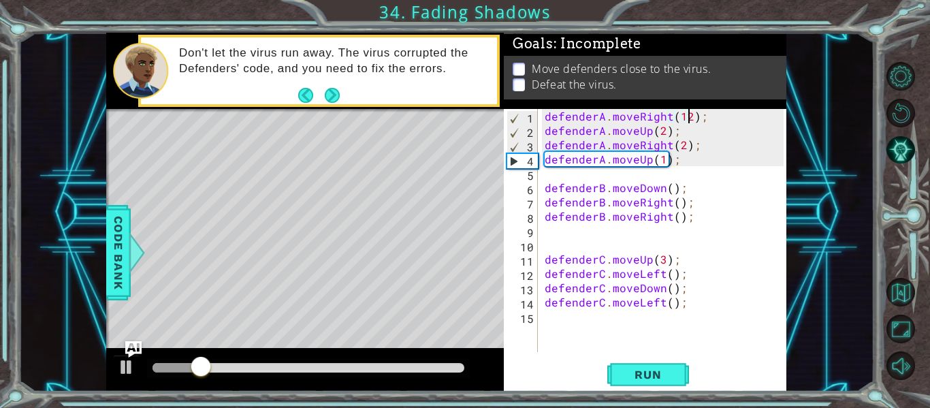
scroll to position [0, 9]
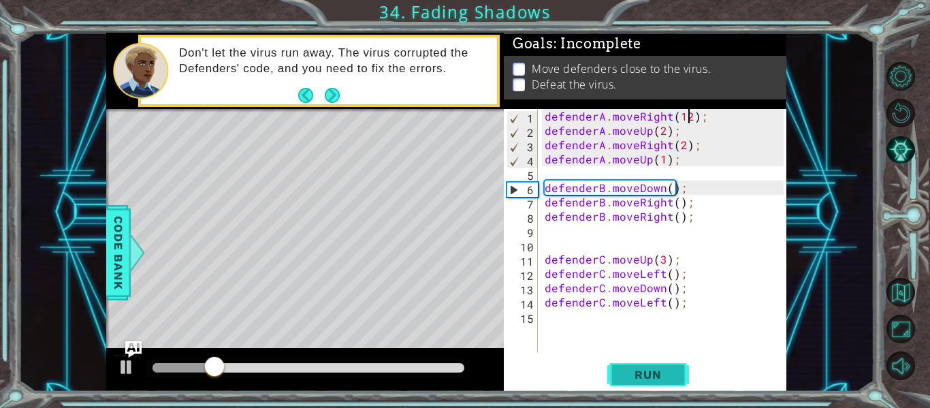
click at [646, 381] on span "Run" at bounding box center [648, 375] width 54 height 14
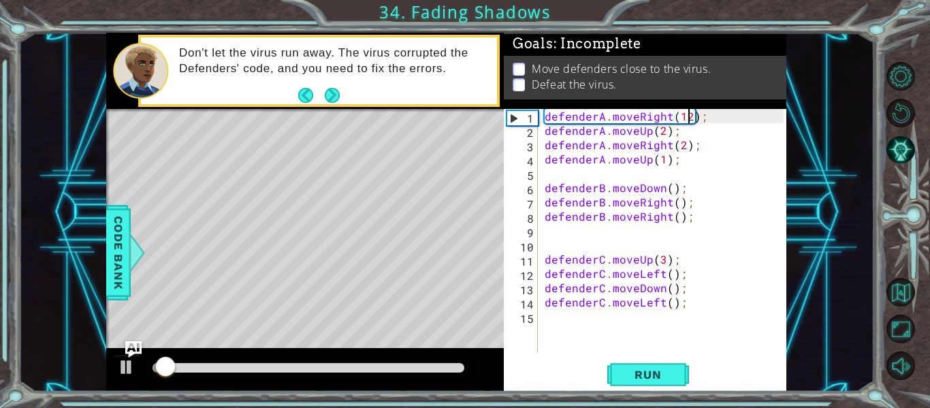
click at [681, 116] on div "defenderA . moveRight ( 12 ) ; defenderA . moveUp ( 2 ) ; defenderA . moveRight…" at bounding box center [666, 245] width 249 height 272
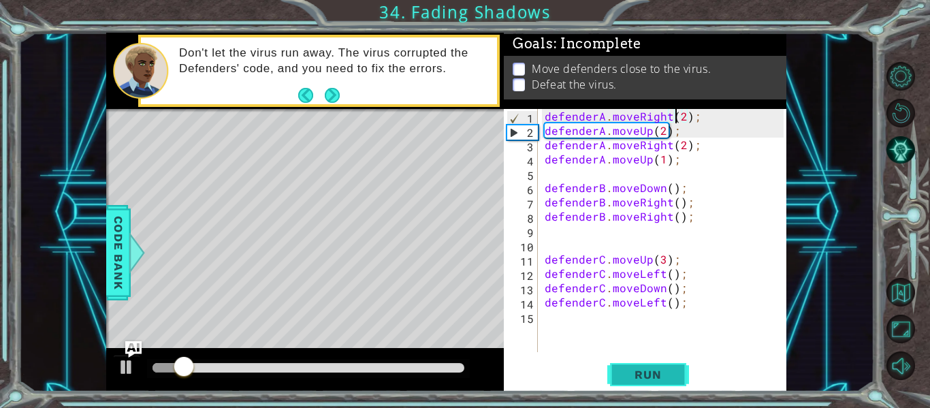
click at [651, 375] on span "Run" at bounding box center [648, 375] width 54 height 14
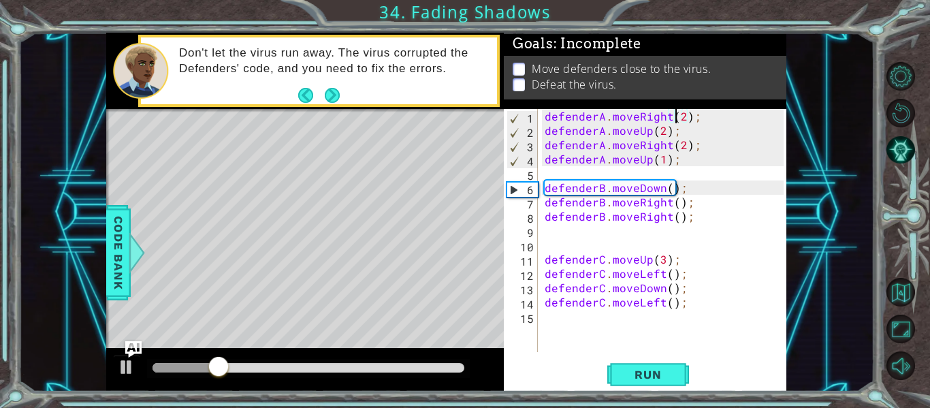
click at [667, 142] on div "defenderA . moveRight ( 2 ) ; defenderA . moveUp ( 2 ) ; defenderA . moveRight …" at bounding box center [666, 245] width 249 height 272
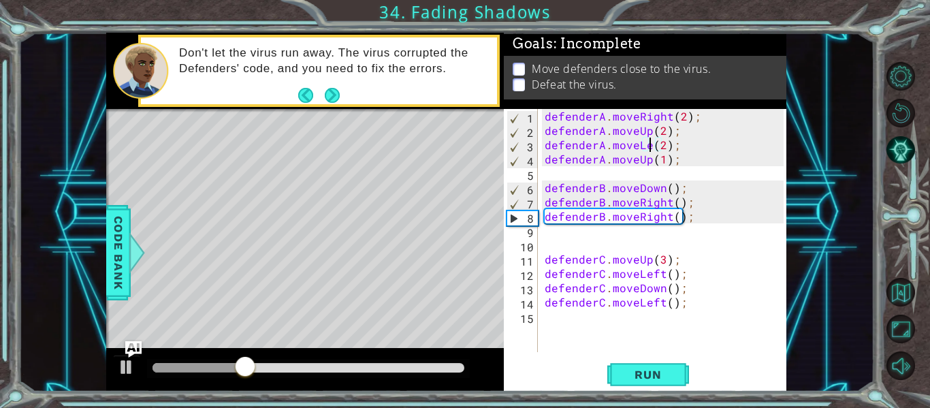
scroll to position [0, 7]
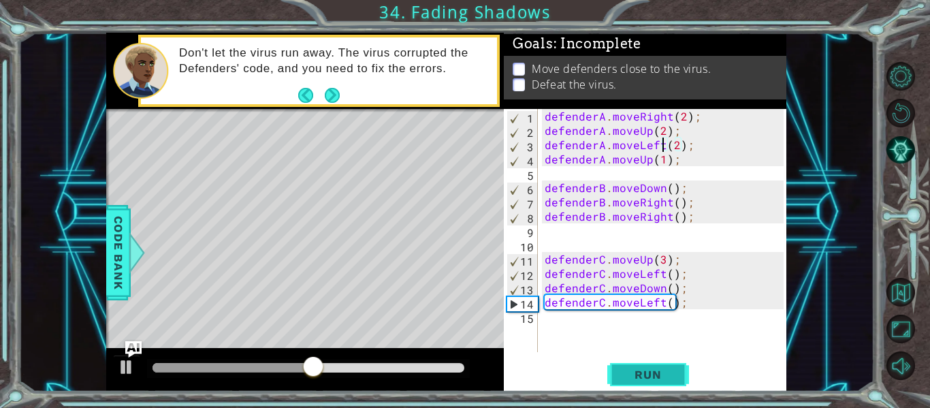
click at [661, 371] on span "Run" at bounding box center [648, 375] width 54 height 14
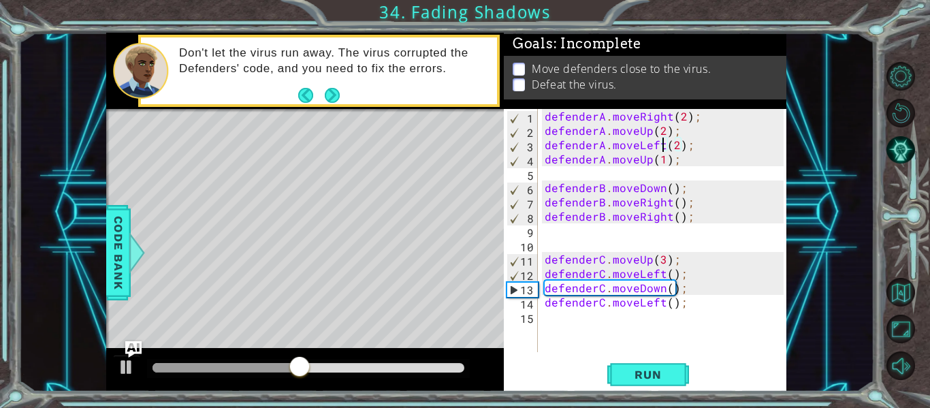
click at [672, 190] on div "defenderA . moveRight ( 2 ) ; defenderA . moveUp ( 2 ) ; defenderA . moveLeft (…" at bounding box center [666, 245] width 249 height 272
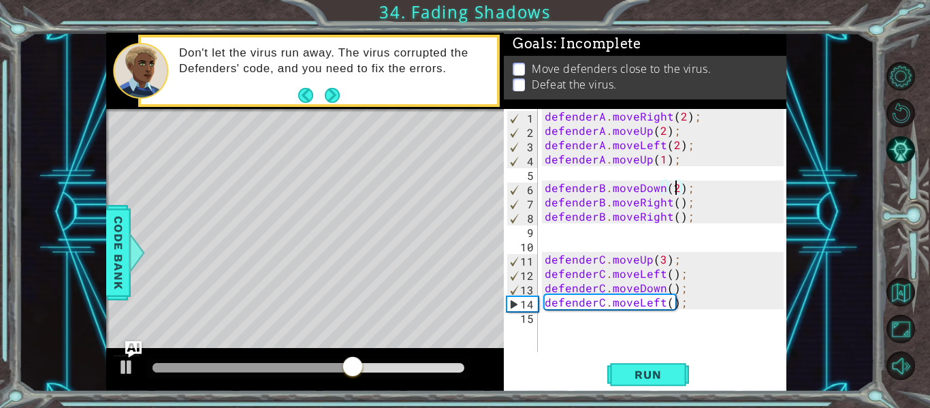
click at [668, 215] on div "defenderA . moveRight ( 2 ) ; defenderA . moveUp ( 2 ) ; defenderA . moveLeft (…" at bounding box center [666, 245] width 249 height 272
click at [659, 217] on div "defenderA . moveRight ( 2 ) ; defenderA . moveUp ( 2 ) ; defenderA . moveLeft (…" at bounding box center [666, 245] width 249 height 272
type textarea "defenderB.moveUp(4);"
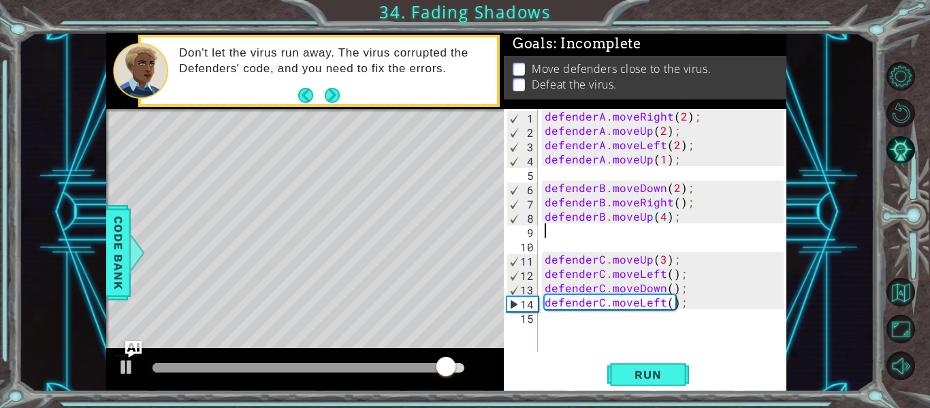
click at [674, 225] on div "defenderA . moveRight ( 2 ) ; defenderA . moveUp ( 2 ) ; defenderA . moveLeft (…" at bounding box center [666, 245] width 249 height 272
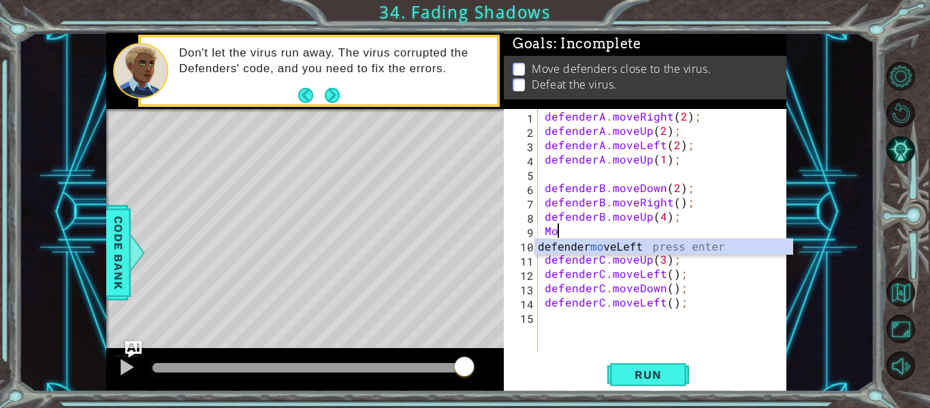
scroll to position [0, 0]
type textarea "M"
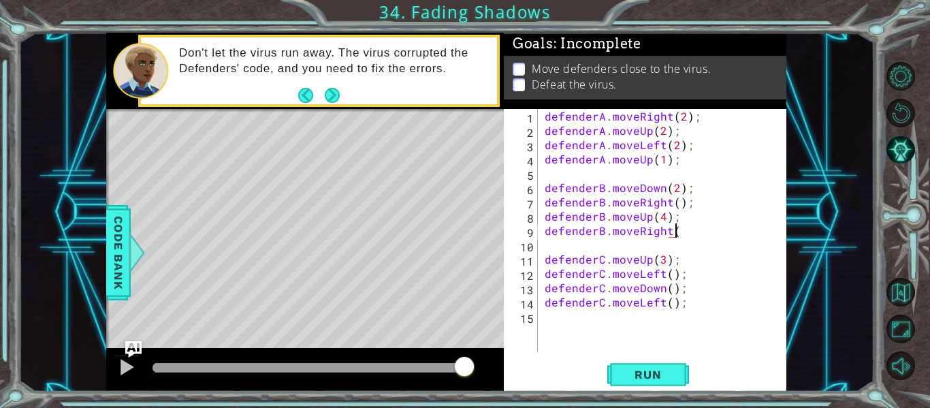
scroll to position [0, 8]
type textarea "defenderB.moveRight();"
click at [657, 370] on span "Run" at bounding box center [648, 375] width 54 height 14
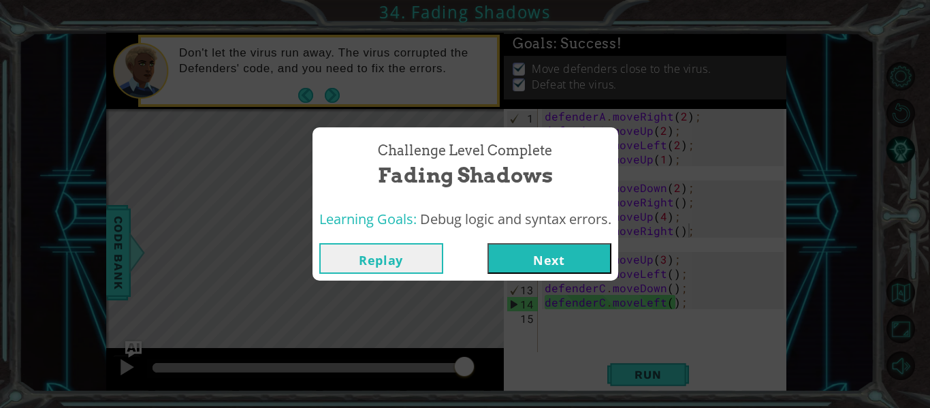
click at [595, 253] on button "Next" at bounding box center [550, 258] width 124 height 31
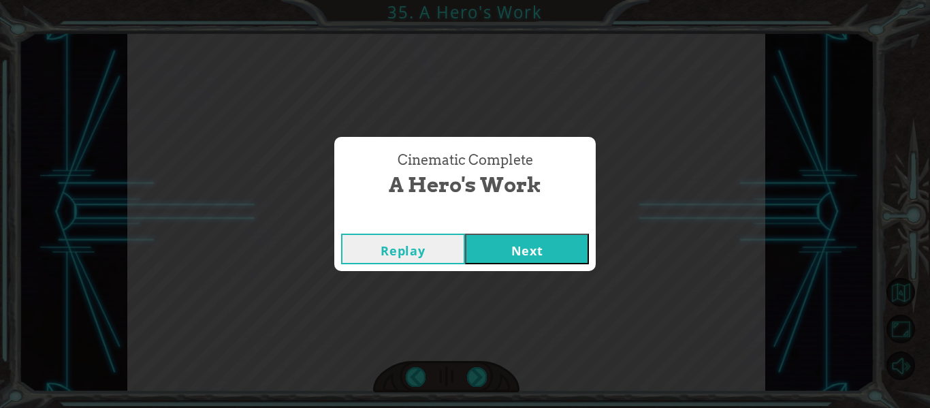
click at [567, 249] on button "Next" at bounding box center [527, 249] width 124 height 31
click at [520, 243] on button "Next" at bounding box center [527, 249] width 124 height 31
click at [494, 246] on button "Next" at bounding box center [527, 249] width 124 height 31
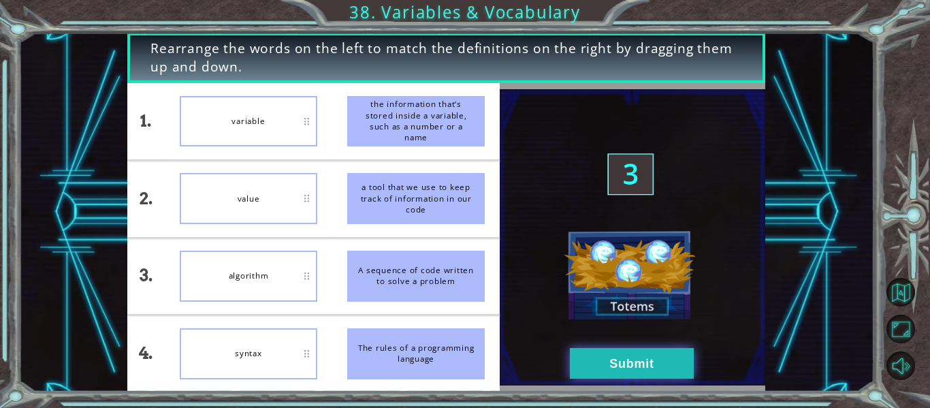
click at [645, 365] on button "Submit" at bounding box center [632, 363] width 124 height 31
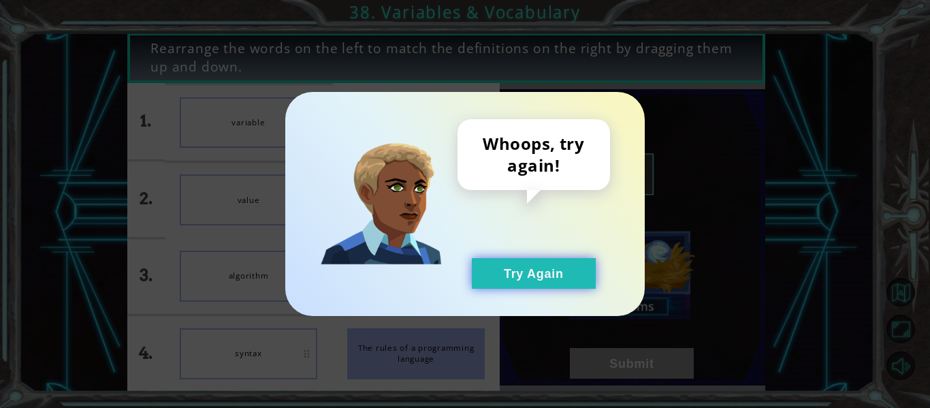
click at [569, 280] on button "Try Again" at bounding box center [534, 273] width 124 height 31
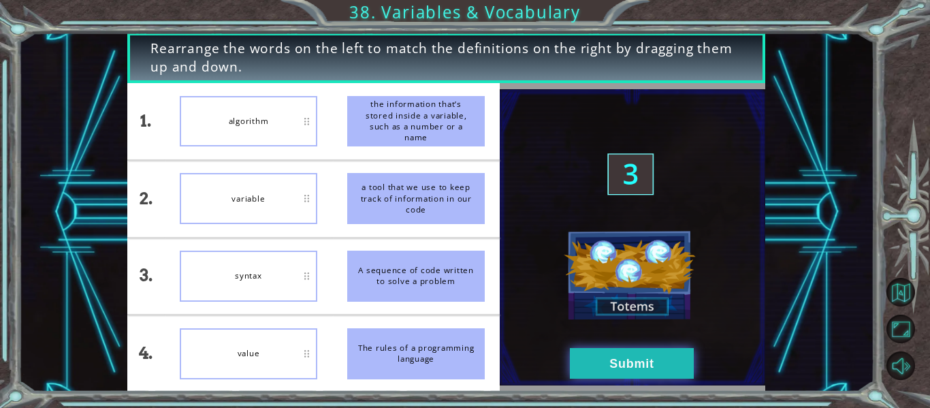
click at [576, 354] on button "Submit" at bounding box center [632, 363] width 124 height 31
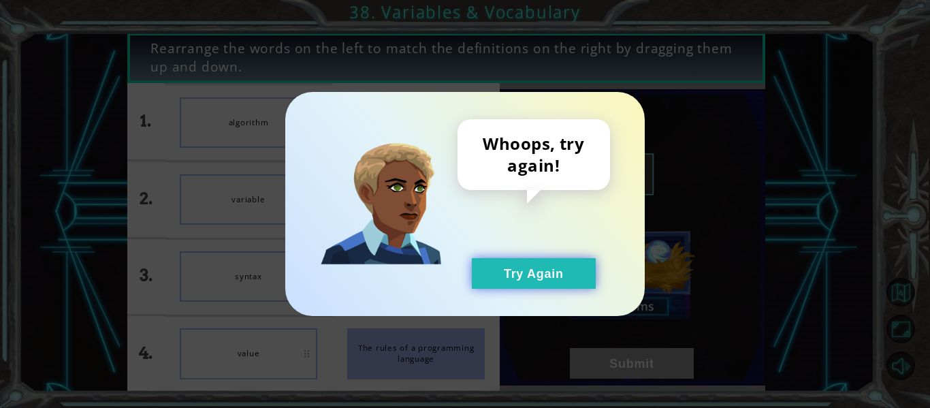
click at [562, 269] on button "Try Again" at bounding box center [534, 273] width 124 height 31
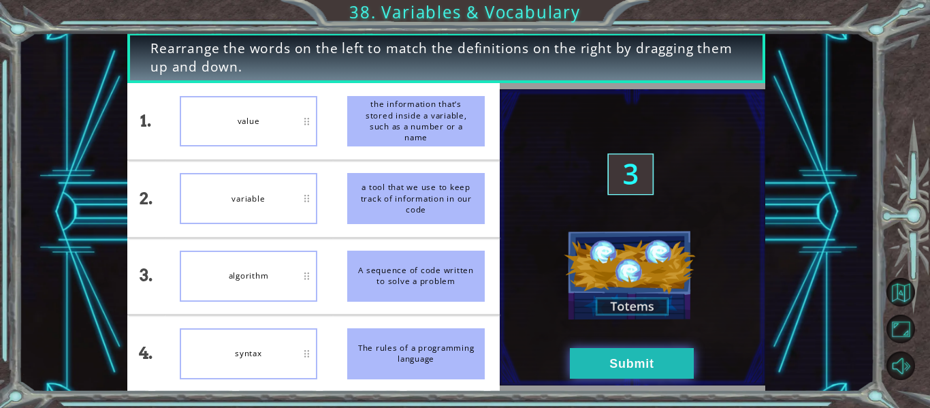
click at [644, 356] on button "Submit" at bounding box center [632, 363] width 124 height 31
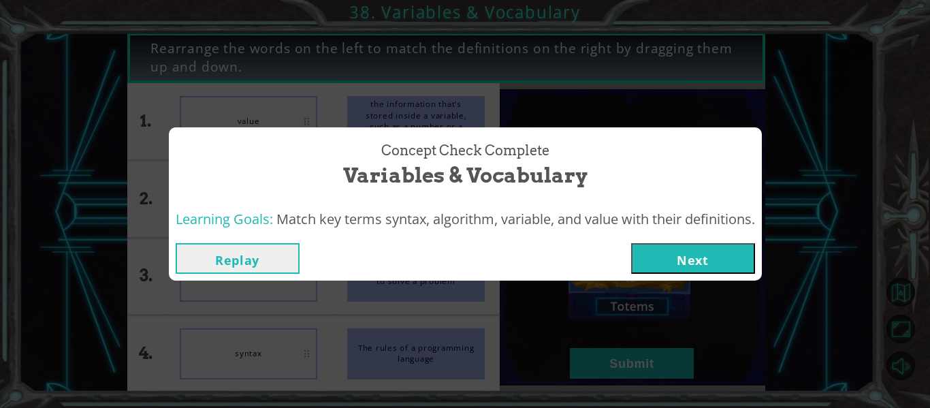
click at [710, 253] on button "Next" at bounding box center [693, 258] width 124 height 31
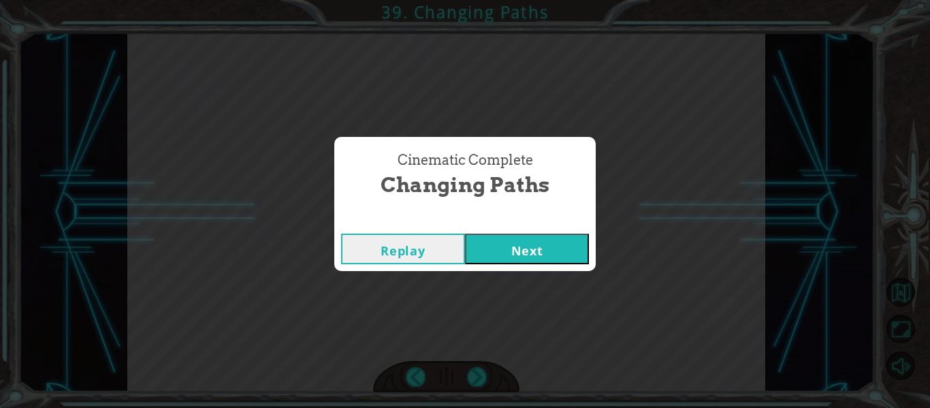
click at [539, 246] on button "Next" at bounding box center [527, 249] width 124 height 31
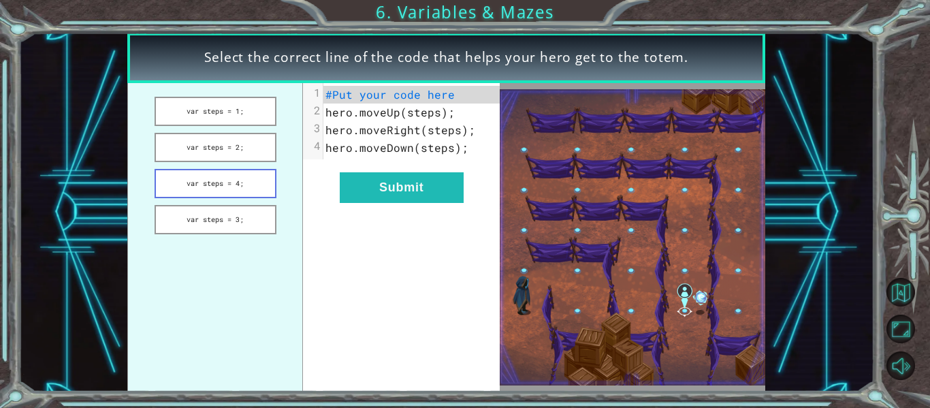
click at [255, 175] on button "var steps = 4;" at bounding box center [216, 183] width 122 height 29
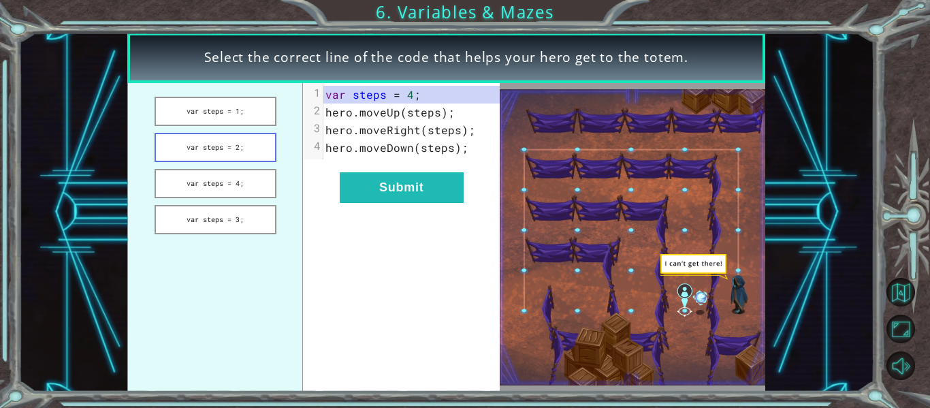
click at [248, 159] on button "var steps = 2;" at bounding box center [216, 147] width 122 height 29
click at [247, 149] on button "var steps = 2;" at bounding box center [216, 147] width 122 height 29
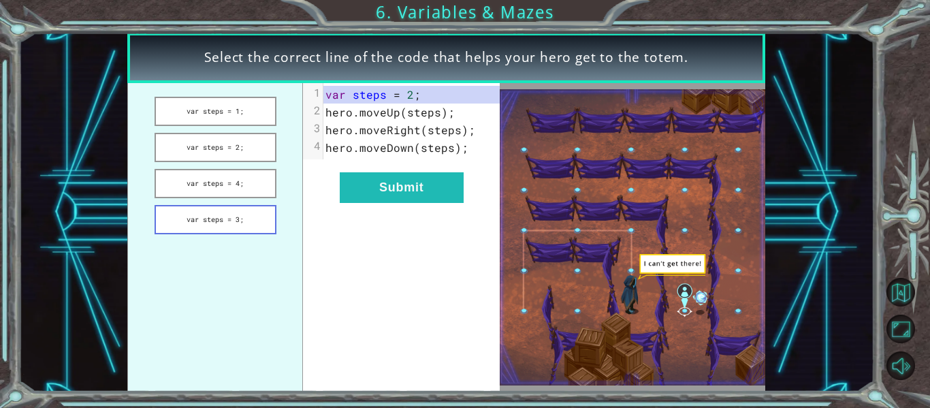
click at [239, 215] on button "var steps = 3;" at bounding box center [216, 219] width 122 height 29
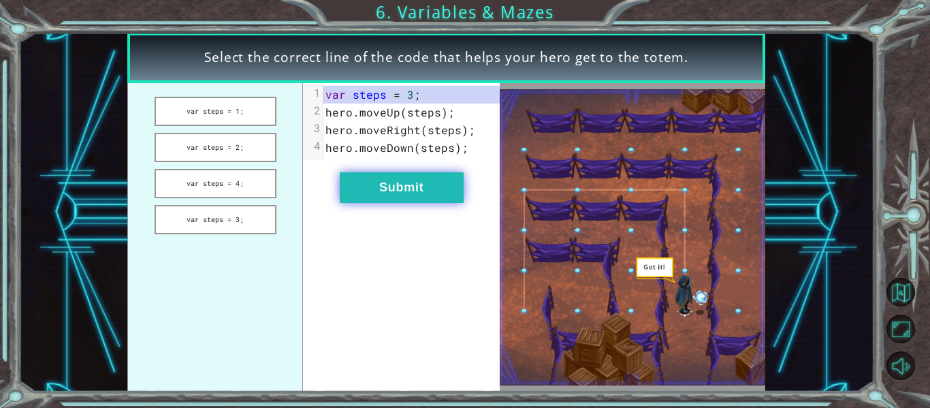
click at [423, 188] on button "Submit" at bounding box center [402, 187] width 124 height 31
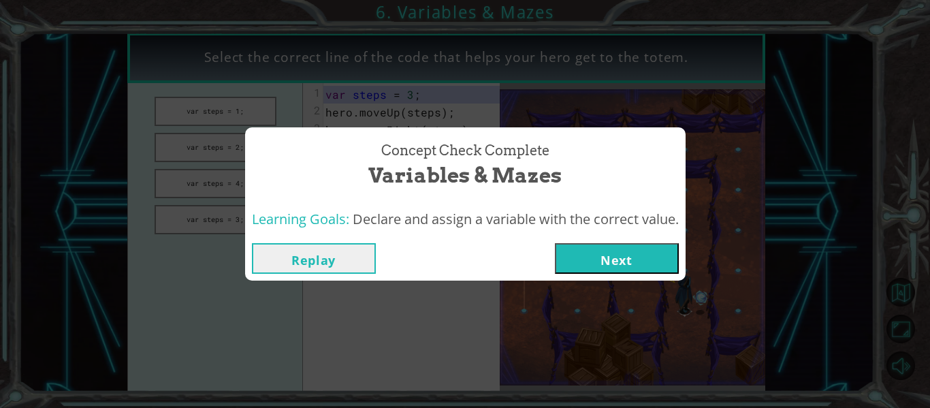
click at [623, 262] on button "Next" at bounding box center [617, 258] width 124 height 31
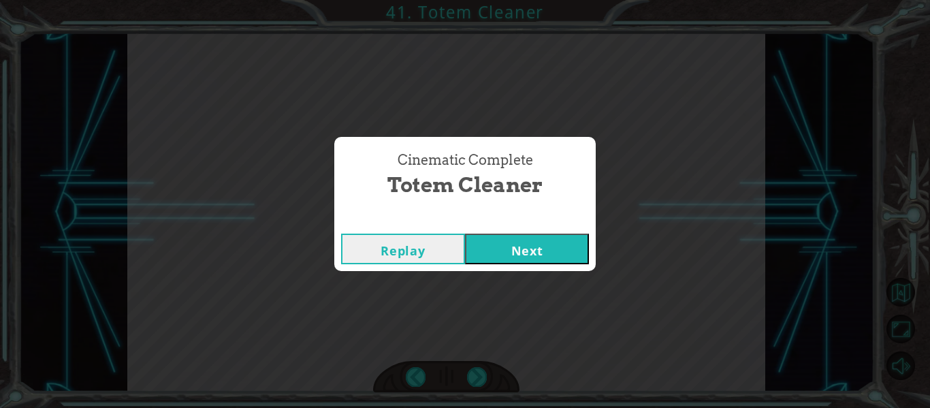
click at [550, 253] on button "Next" at bounding box center [527, 249] width 124 height 31
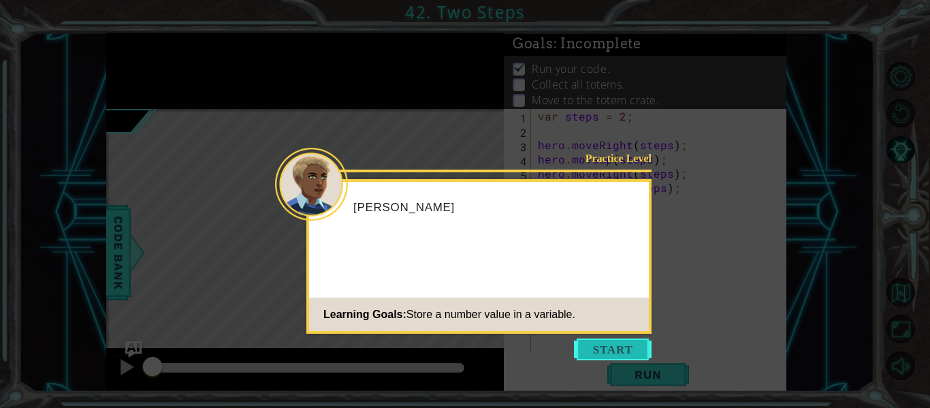
click at [625, 354] on button "Start" at bounding box center [613, 350] width 78 height 22
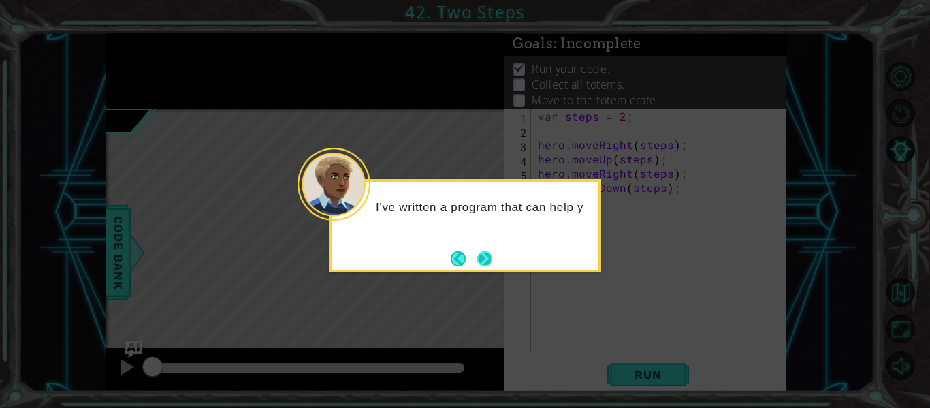
click at [492, 260] on button "Next" at bounding box center [484, 258] width 15 height 15
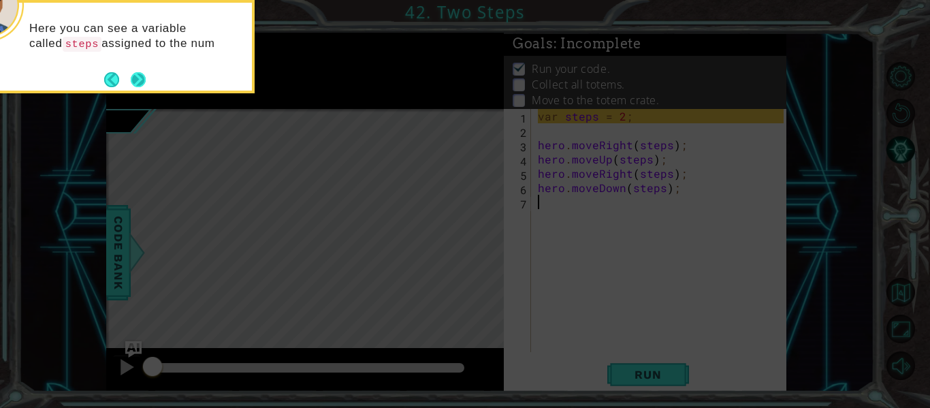
click at [138, 74] on button "Next" at bounding box center [138, 79] width 15 height 15
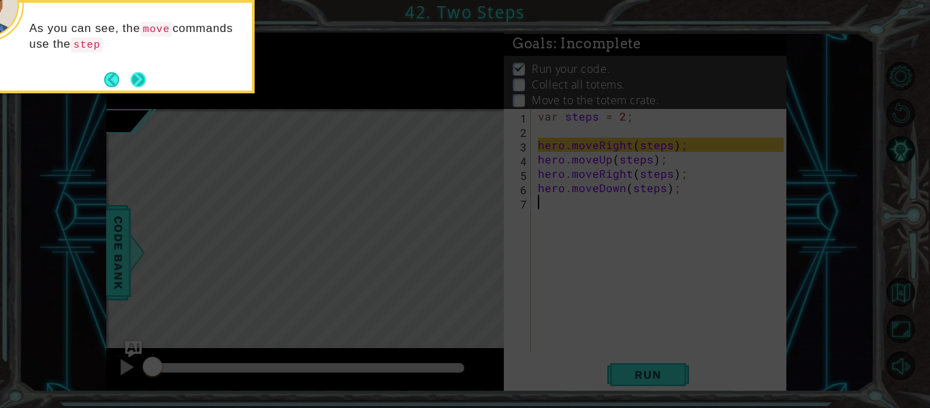
click at [131, 77] on button "Next" at bounding box center [138, 79] width 15 height 15
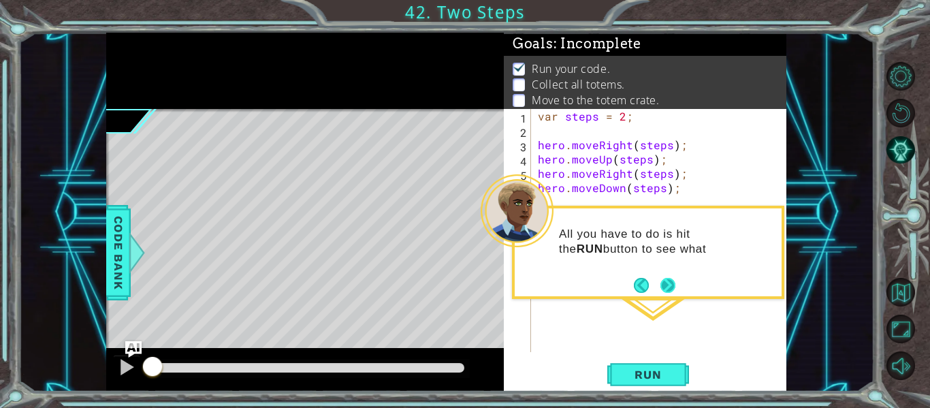
click at [664, 283] on button "Next" at bounding box center [668, 285] width 15 height 15
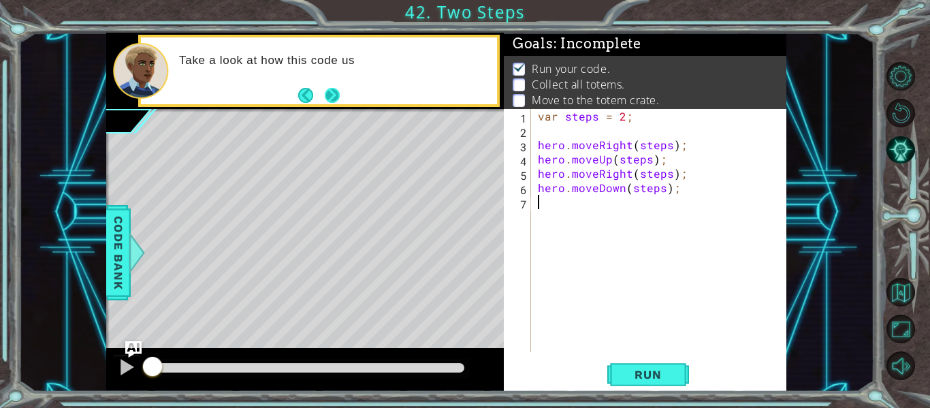
click at [328, 103] on button "Next" at bounding box center [332, 95] width 15 height 15
click at [328, 106] on div at bounding box center [319, 71] width 362 height 72
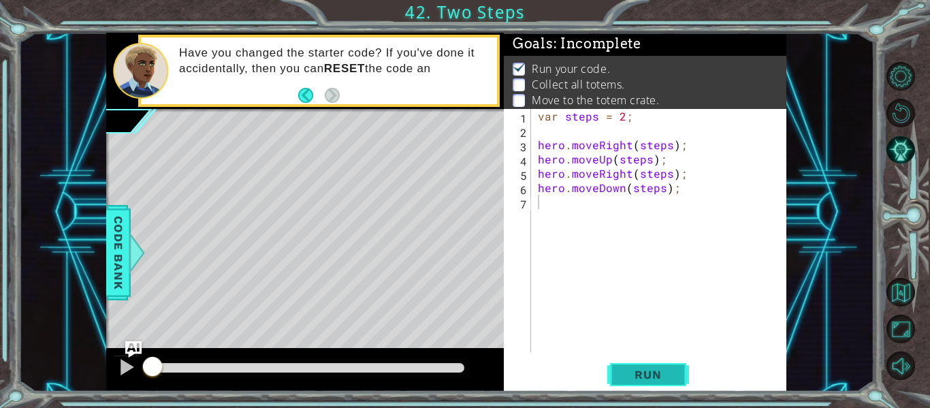
click at [667, 365] on button "Run" at bounding box center [649, 375] width 82 height 28
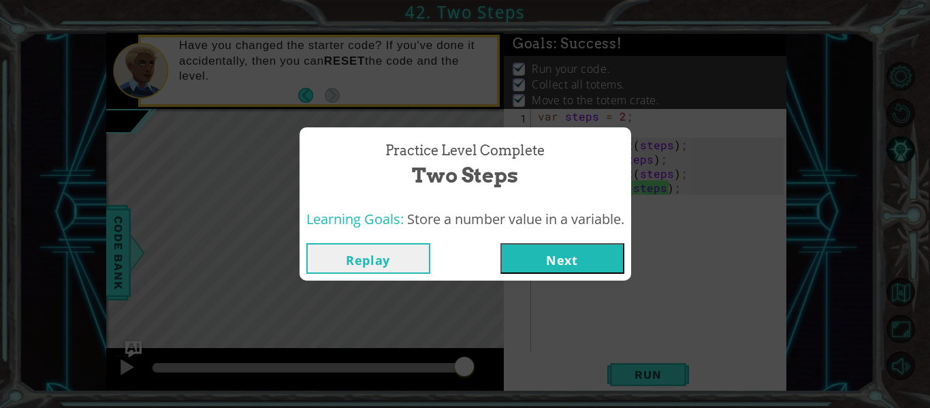
click at [604, 272] on button "Next" at bounding box center [563, 258] width 124 height 31
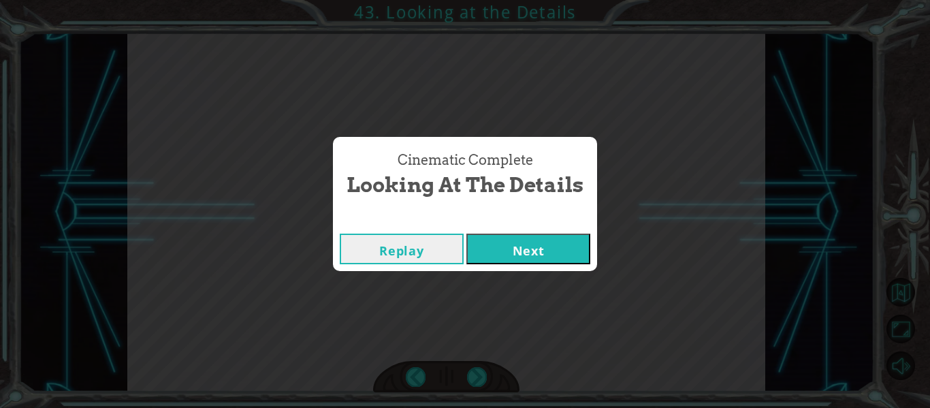
click at [565, 256] on button "Next" at bounding box center [529, 249] width 124 height 31
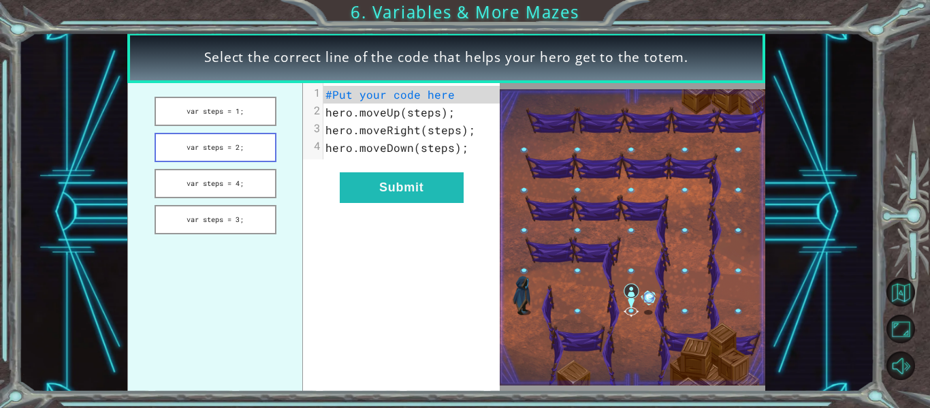
click at [260, 152] on button "var steps = 2;" at bounding box center [216, 147] width 122 height 29
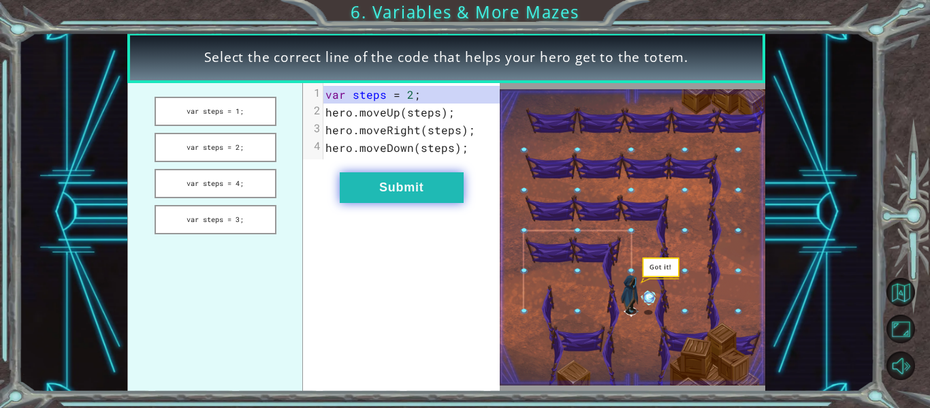
click at [409, 193] on button "Submit" at bounding box center [402, 187] width 124 height 31
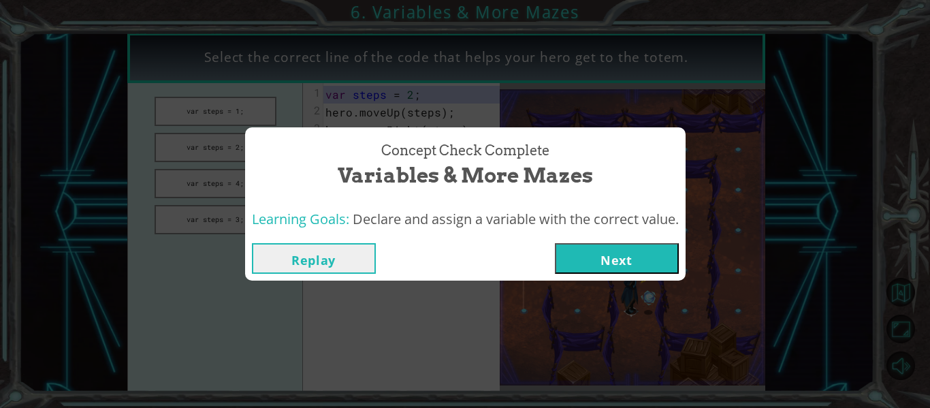
click at [676, 266] on button "Next" at bounding box center [617, 258] width 124 height 31
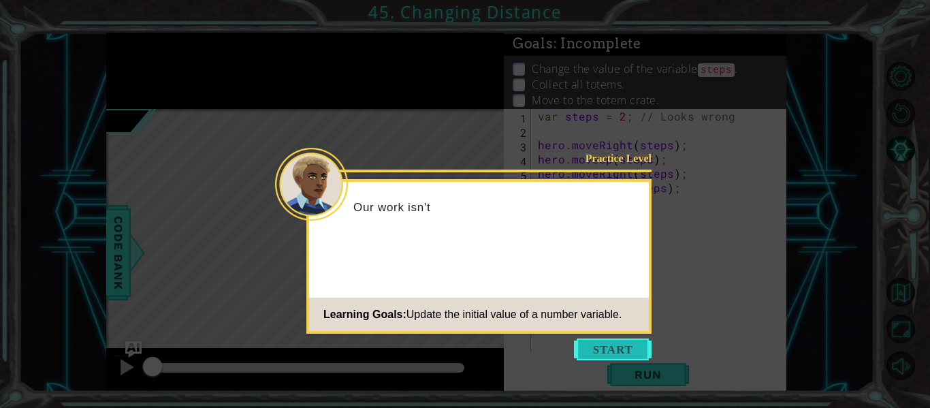
click at [638, 341] on button "Start" at bounding box center [613, 350] width 78 height 22
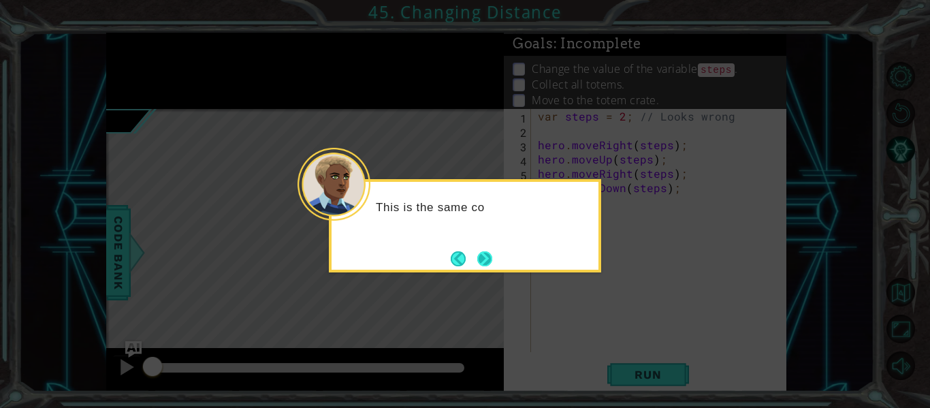
click at [490, 255] on button "Next" at bounding box center [484, 258] width 15 height 15
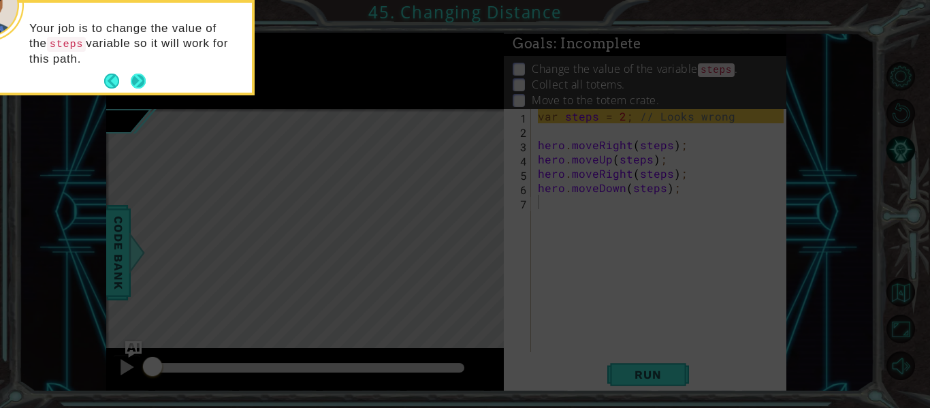
click at [135, 80] on button "Next" at bounding box center [138, 81] width 15 height 15
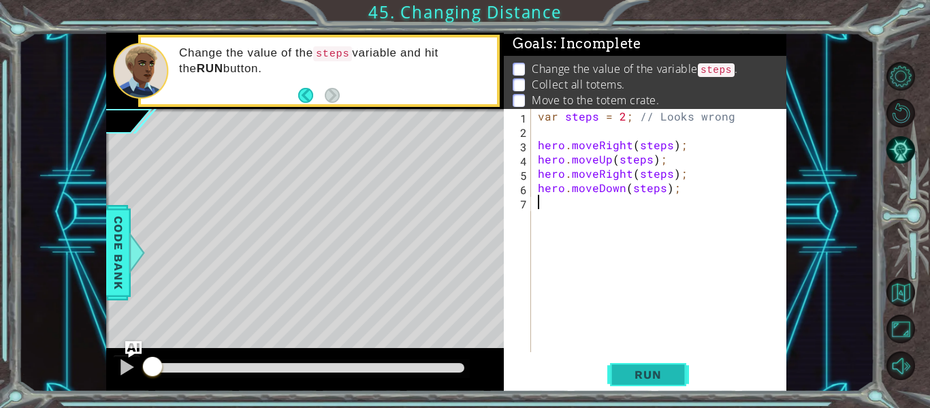
click at [648, 365] on button "Run" at bounding box center [649, 375] width 82 height 28
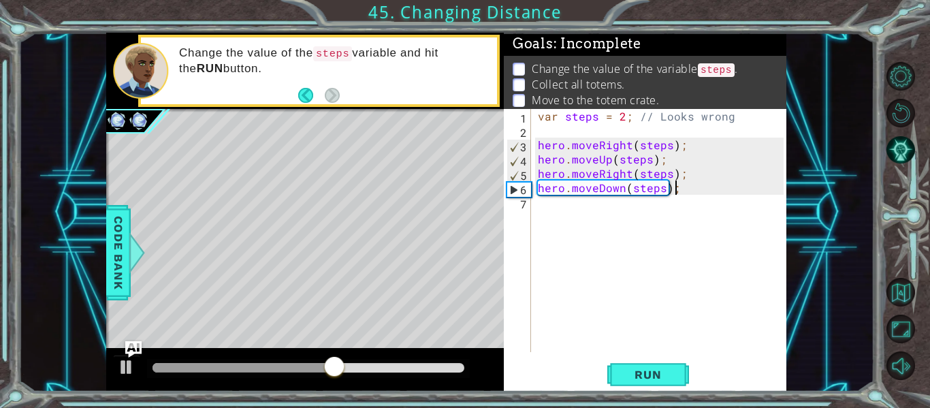
click at [683, 191] on div "var steps = 2 ; // Looks wrong hero . moveRight ( steps ) ; hero . moveUp ( ste…" at bounding box center [662, 245] width 255 height 272
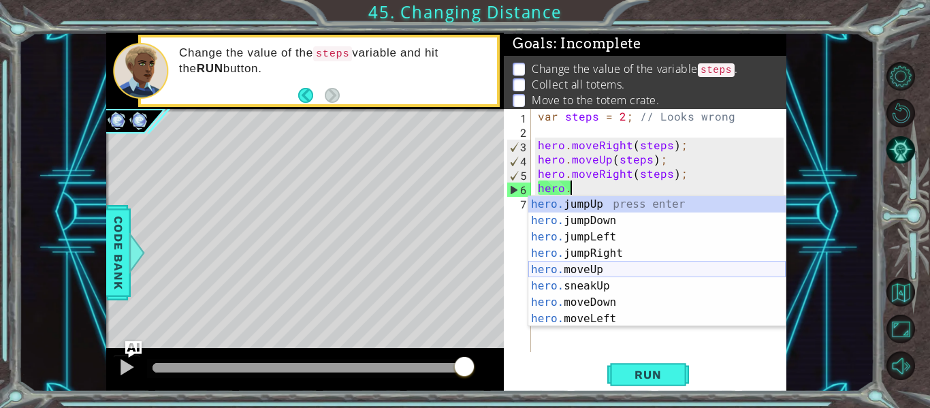
click at [608, 268] on div "hero. jumpUp press enter hero. jumpDown press enter hero. jumpLeft press enter …" at bounding box center [657, 277] width 257 height 163
type textarea "hero.moveUp(1);"
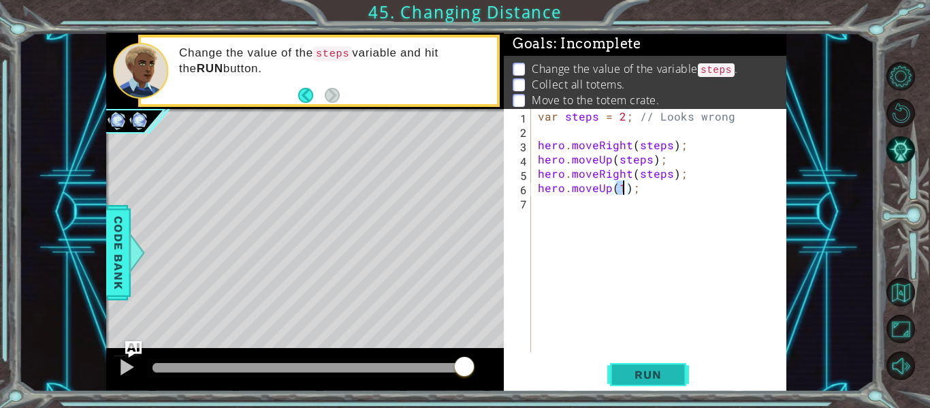
click at [659, 372] on span "Run" at bounding box center [648, 375] width 54 height 14
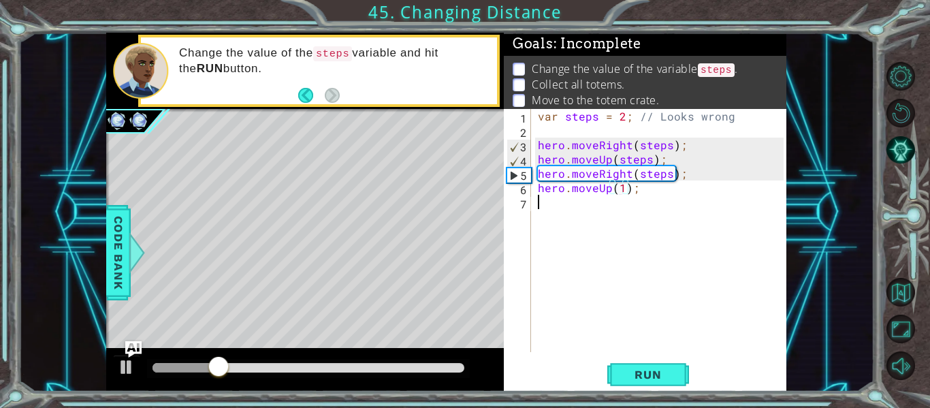
click at [639, 204] on div "var steps = 2 ; // Looks wrong hero . moveRight ( steps ) ; hero . moveUp ( ste…" at bounding box center [662, 245] width 255 height 272
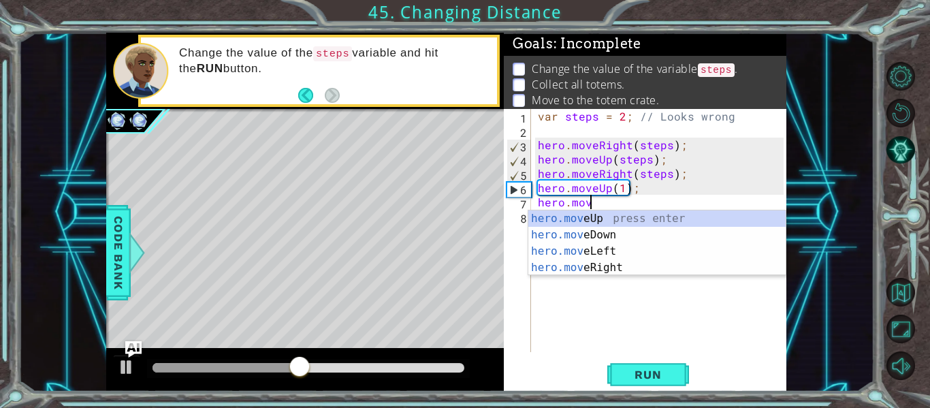
scroll to position [0, 3]
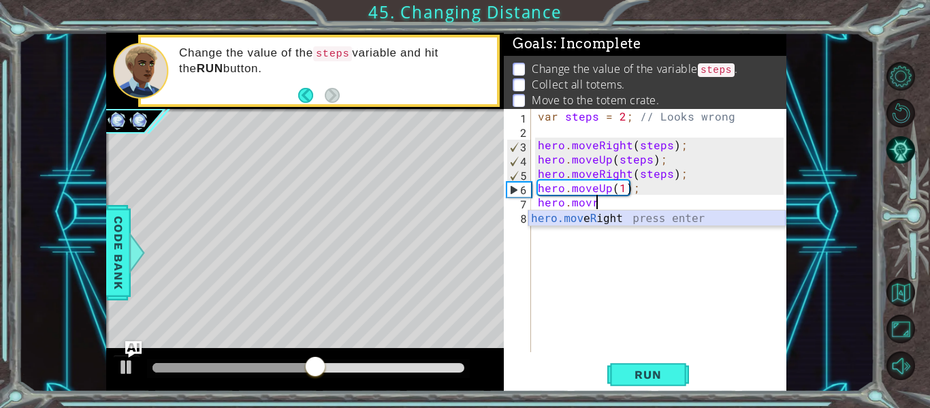
click at [643, 212] on div "hero.mov e R ight press enter" at bounding box center [657, 234] width 257 height 49
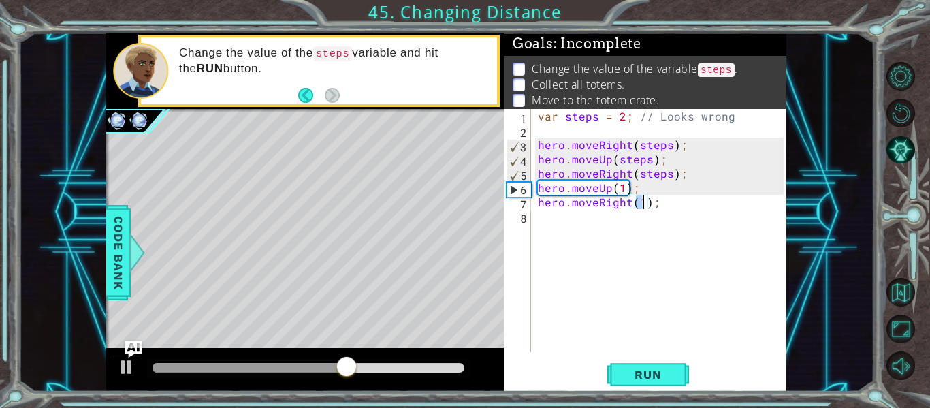
click at [644, 201] on div "var steps = 2 ; // Looks wrong hero . moveRight ( steps ) ; hero . moveUp ( ste…" at bounding box center [659, 230] width 249 height 243
type textarea "hero.moveRight(2);"
click at [649, 230] on div "var steps = 2 ; // Looks wrong hero . moveRight ( steps ) ; hero . moveUp ( ste…" at bounding box center [662, 245] width 255 height 272
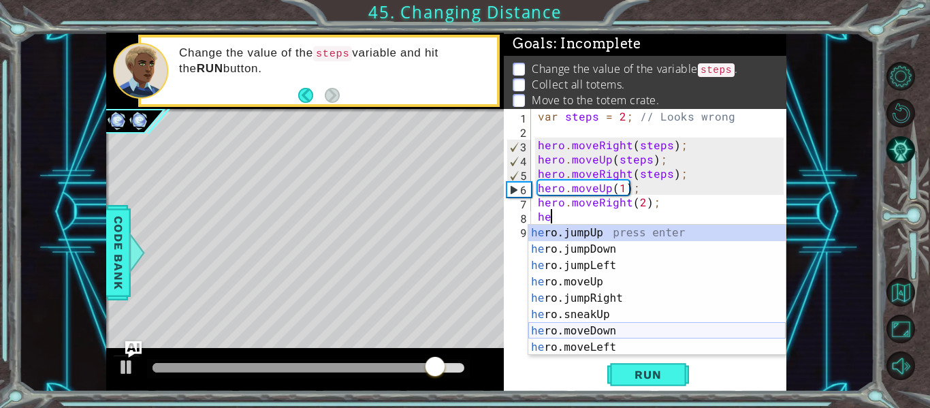
click at [623, 331] on div "he ro.jumpUp press enter he ro.jumpDown press enter he ro.jumpLeft press enter …" at bounding box center [657, 306] width 257 height 163
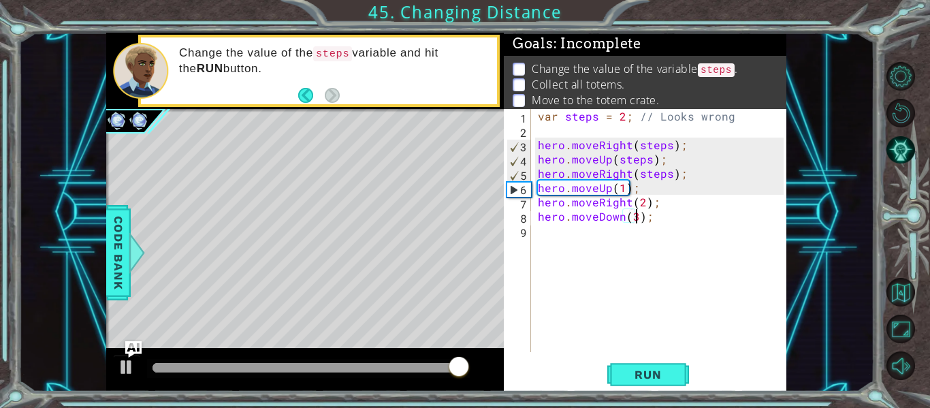
scroll to position [0, 6]
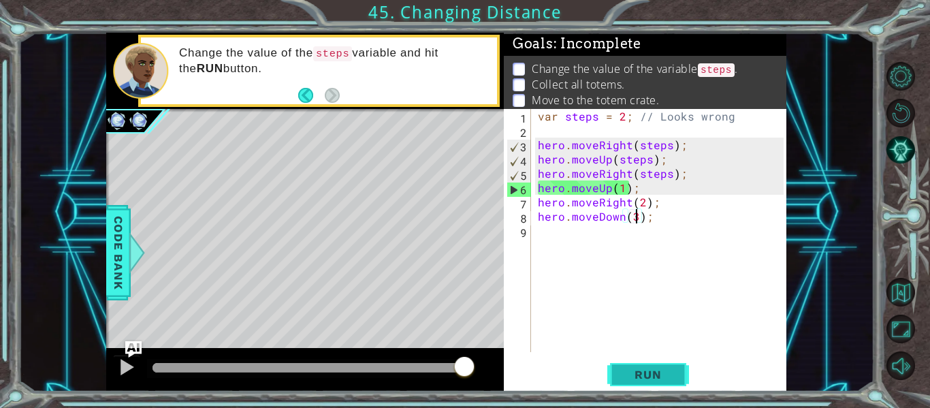
click at [659, 367] on button "Run" at bounding box center [649, 375] width 82 height 28
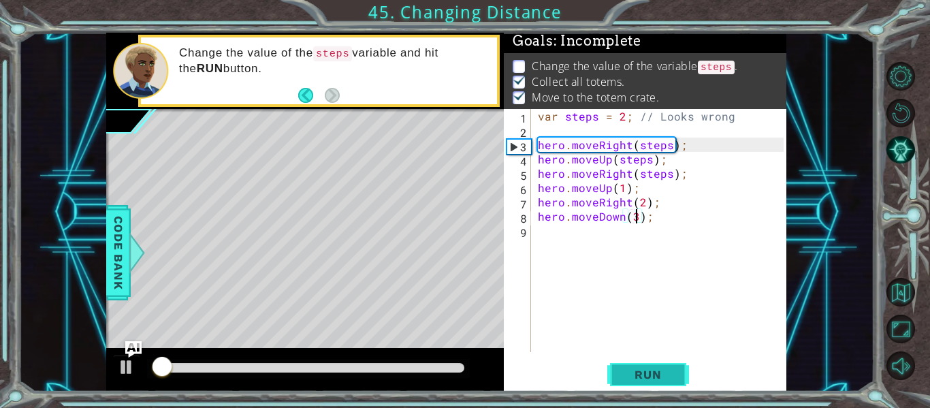
scroll to position [3, 0]
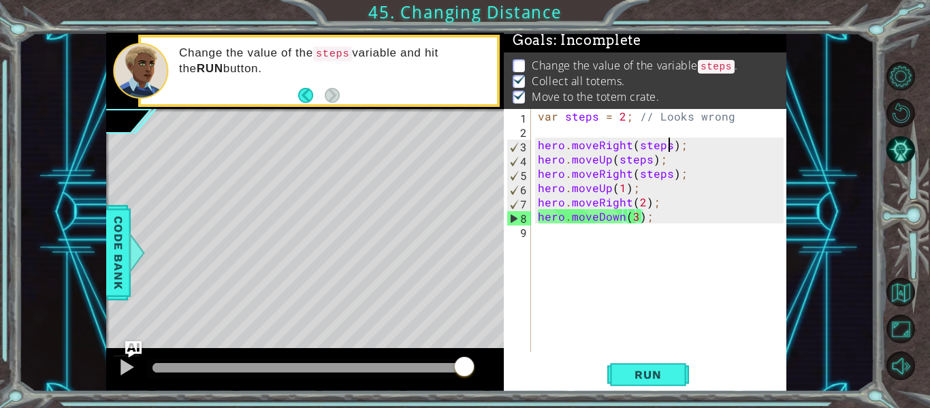
click at [668, 148] on div "var steps = 2 ; // Looks wrong hero . moveRight ( steps ) ; hero . moveUp ( ste…" at bounding box center [662, 245] width 255 height 272
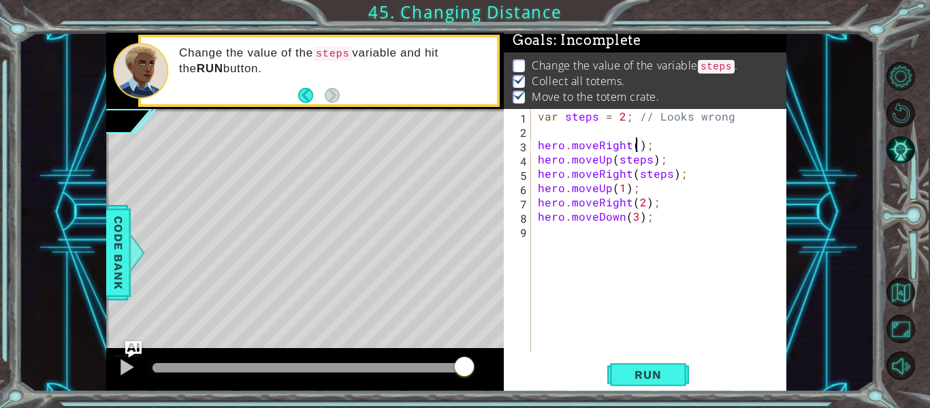
scroll to position [0, 7]
click at [648, 159] on div "var steps = 2 ; // Looks wrong hero . moveRight ( 2 ) ; hero . moveUp ( steps )…" at bounding box center [662, 245] width 255 height 272
click at [669, 174] on div "var steps = 2 ; // Looks wrong hero . moveRight ( 2 ) ; hero . moveUp ( 2 ) ; h…" at bounding box center [662, 245] width 255 height 272
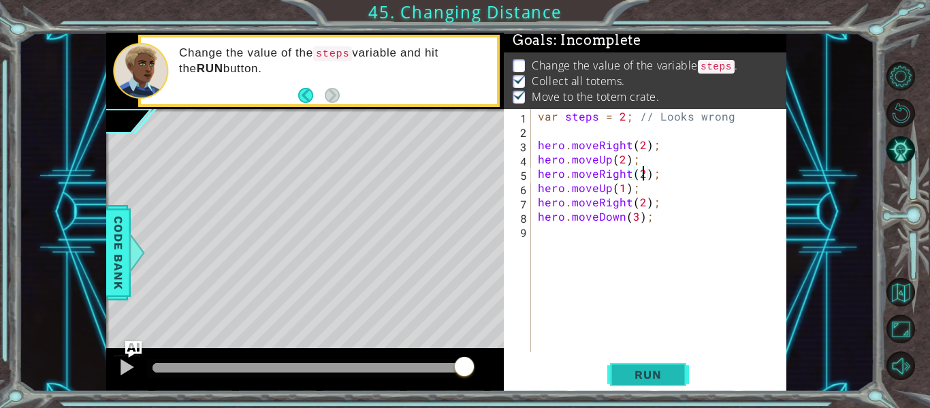
type textarea "hero.moveRight(2);"
click at [657, 378] on span "Run" at bounding box center [648, 375] width 54 height 14
